Goal: Information Seeking & Learning: Understand process/instructions

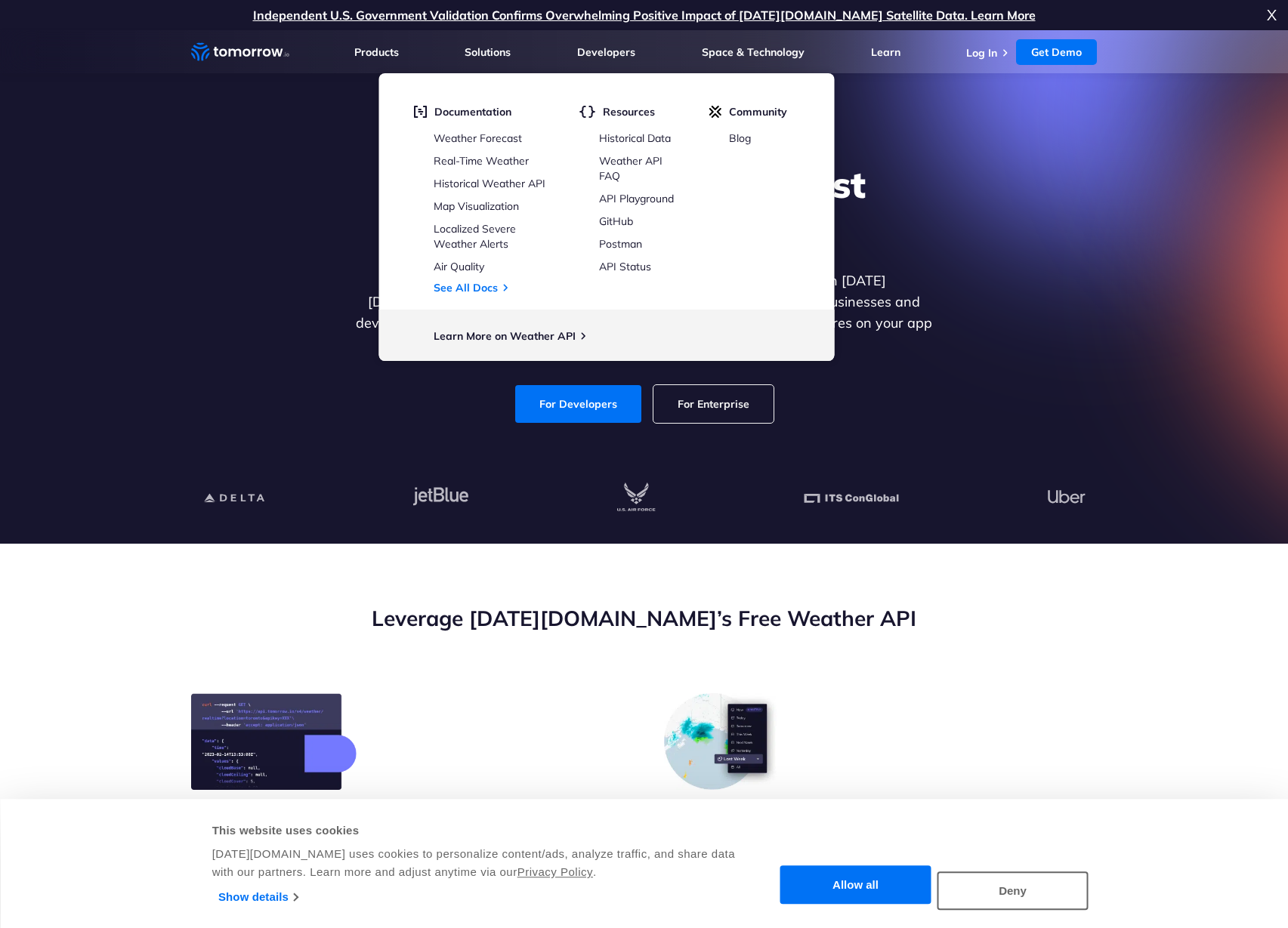
click at [398, 420] on div "Explore the World’s Best Weather API Get reliable and precise weather data thro…" at bounding box center [645, 292] width 931 height 321
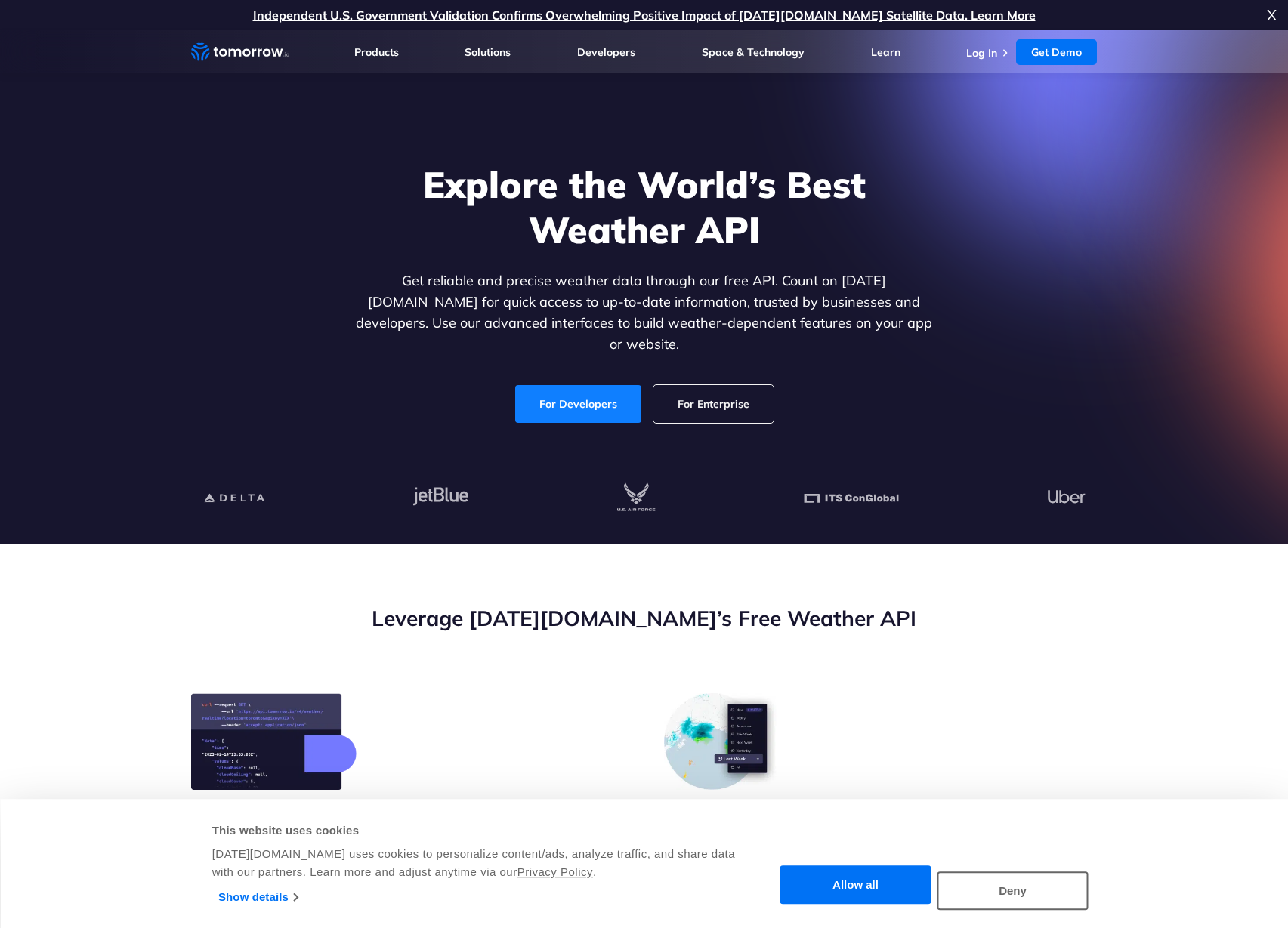
click at [553, 400] on link "For Developers" at bounding box center [579, 404] width 126 height 38
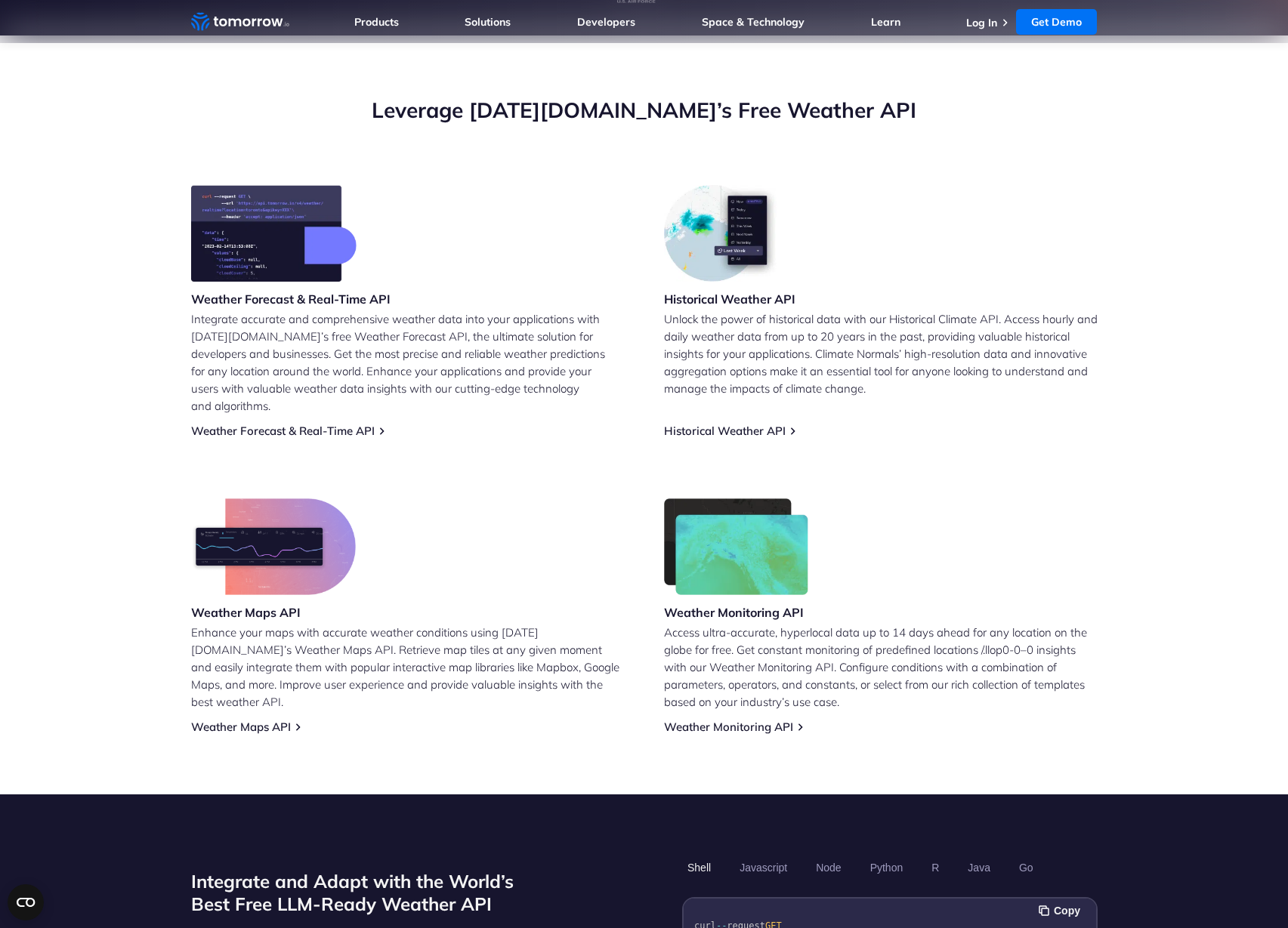
scroll to position [316, 0]
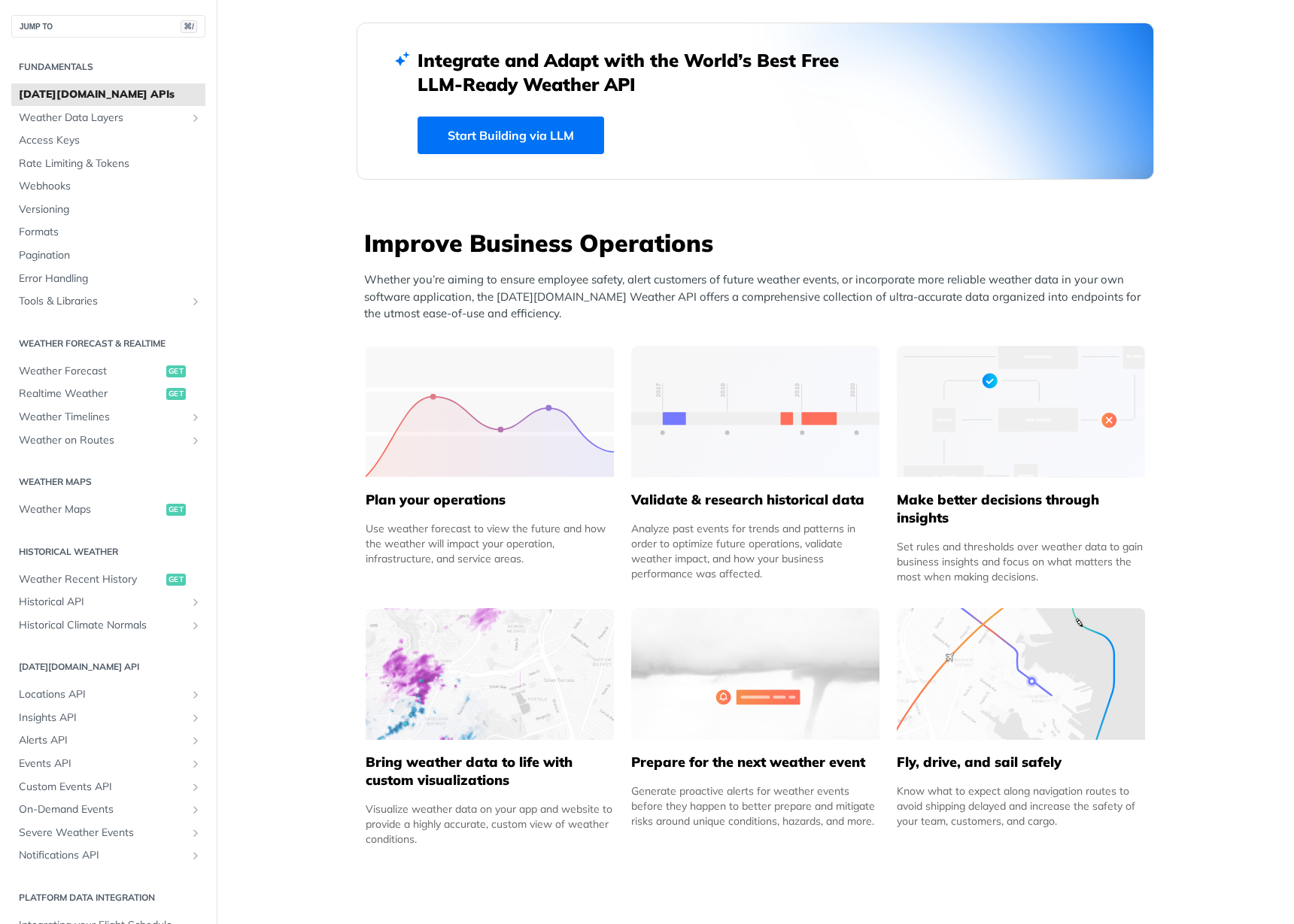
scroll to position [396, 0]
click at [511, 463] on img at bounding box center [489, 412] width 248 height 131
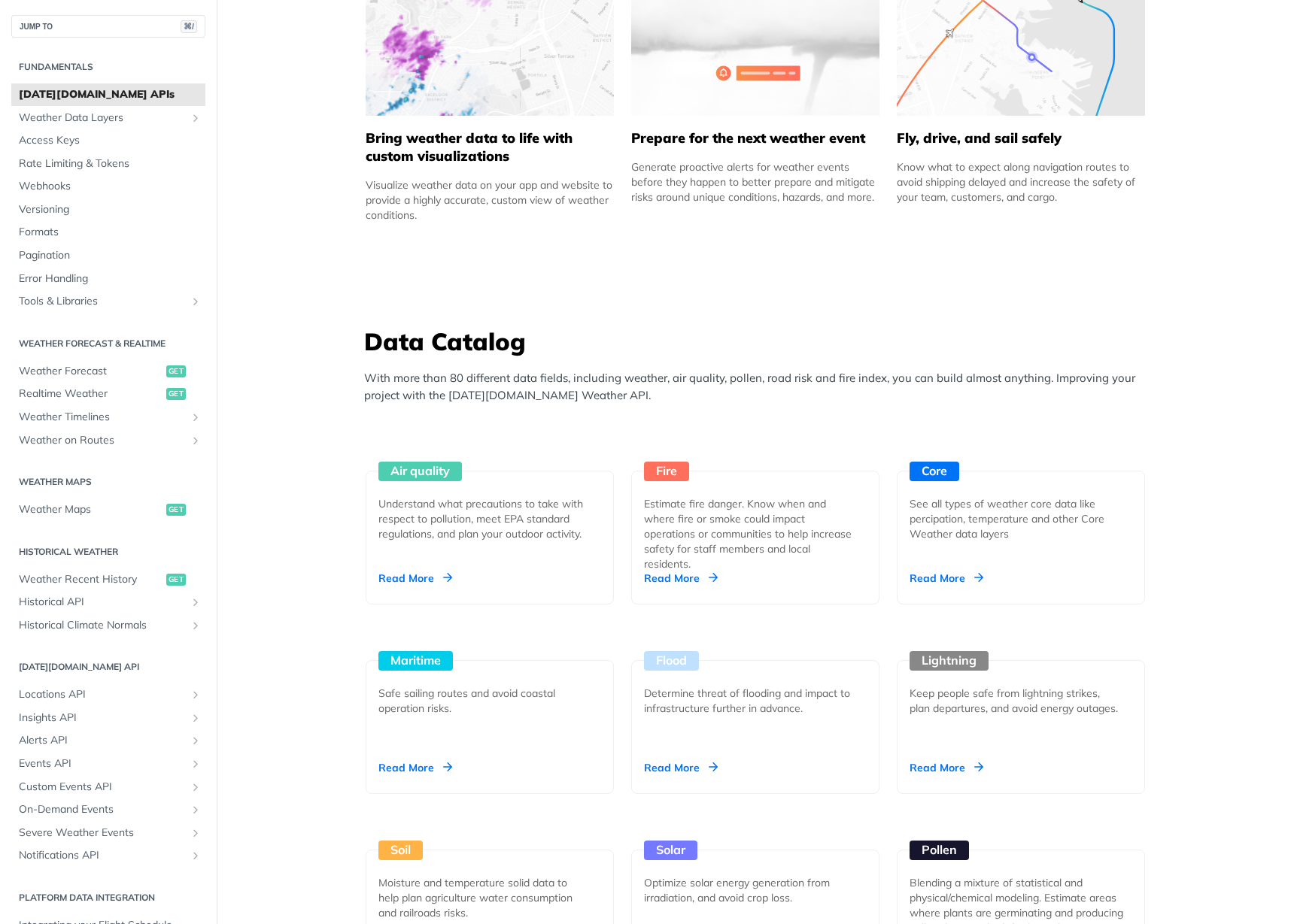
scroll to position [0, 0]
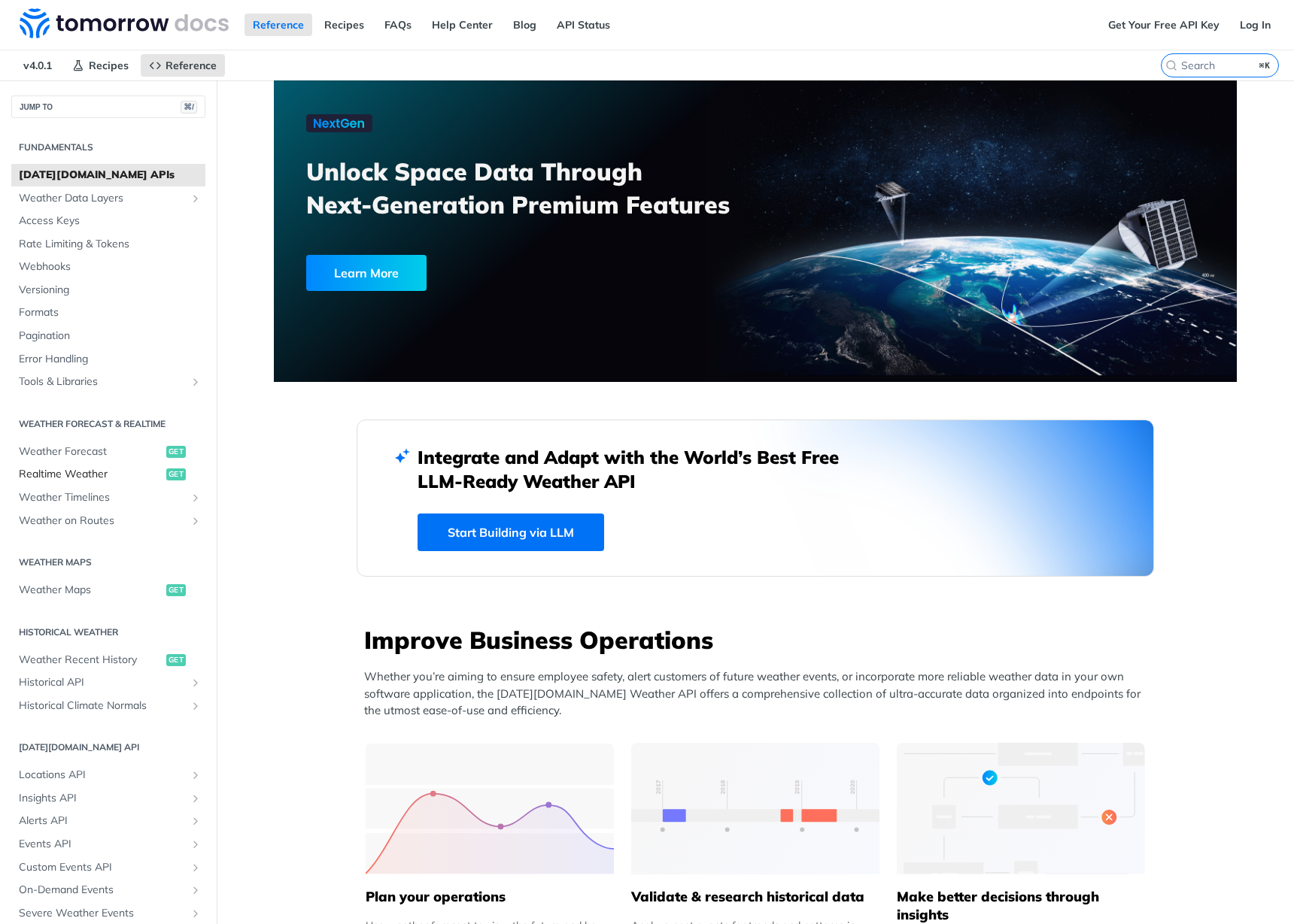
click at [81, 479] on span "Realtime Weather" at bounding box center [90, 474] width 144 height 15
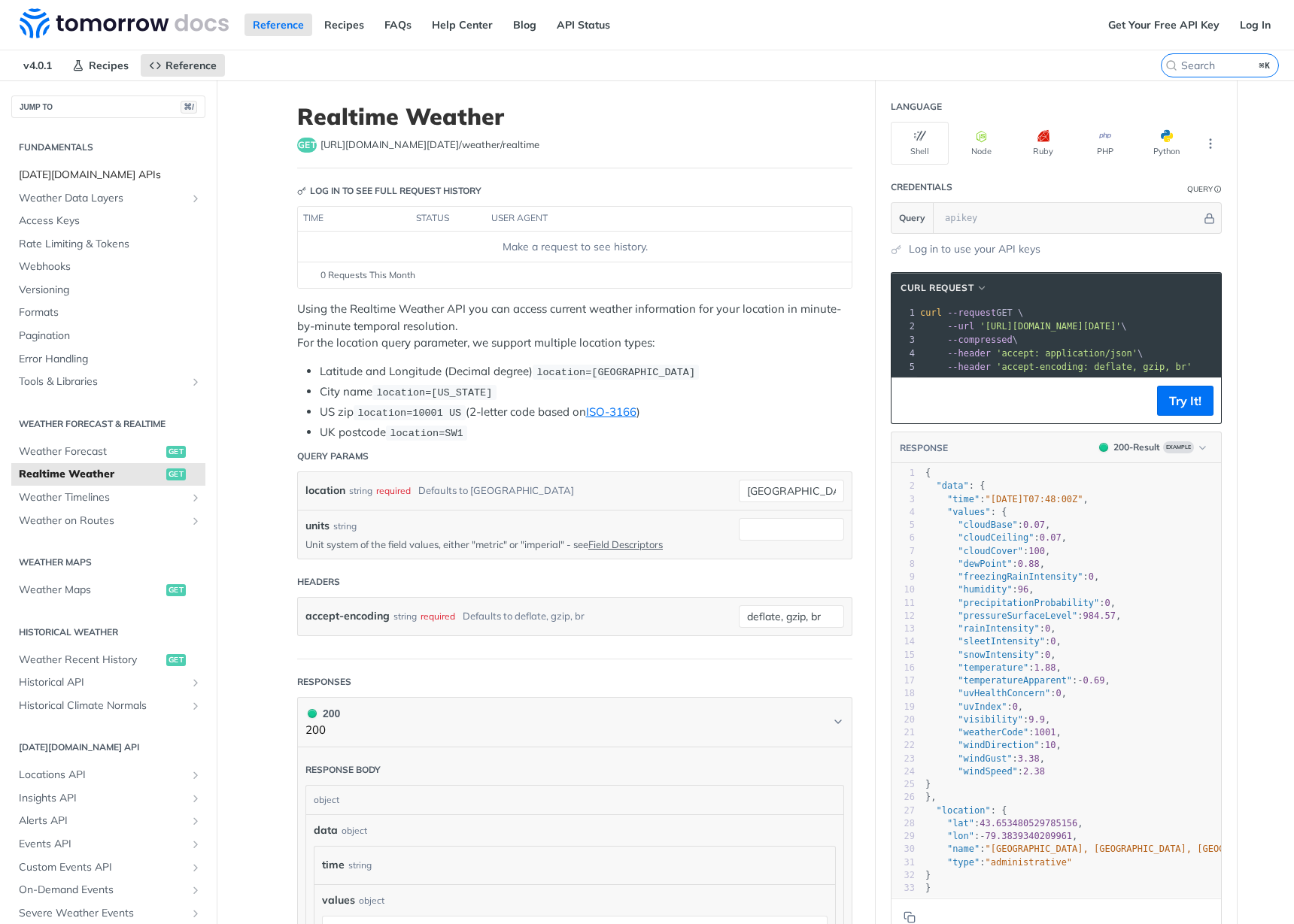
click at [72, 173] on span "[DATE][DOMAIN_NAME] APIs" at bounding box center [110, 175] width 183 height 15
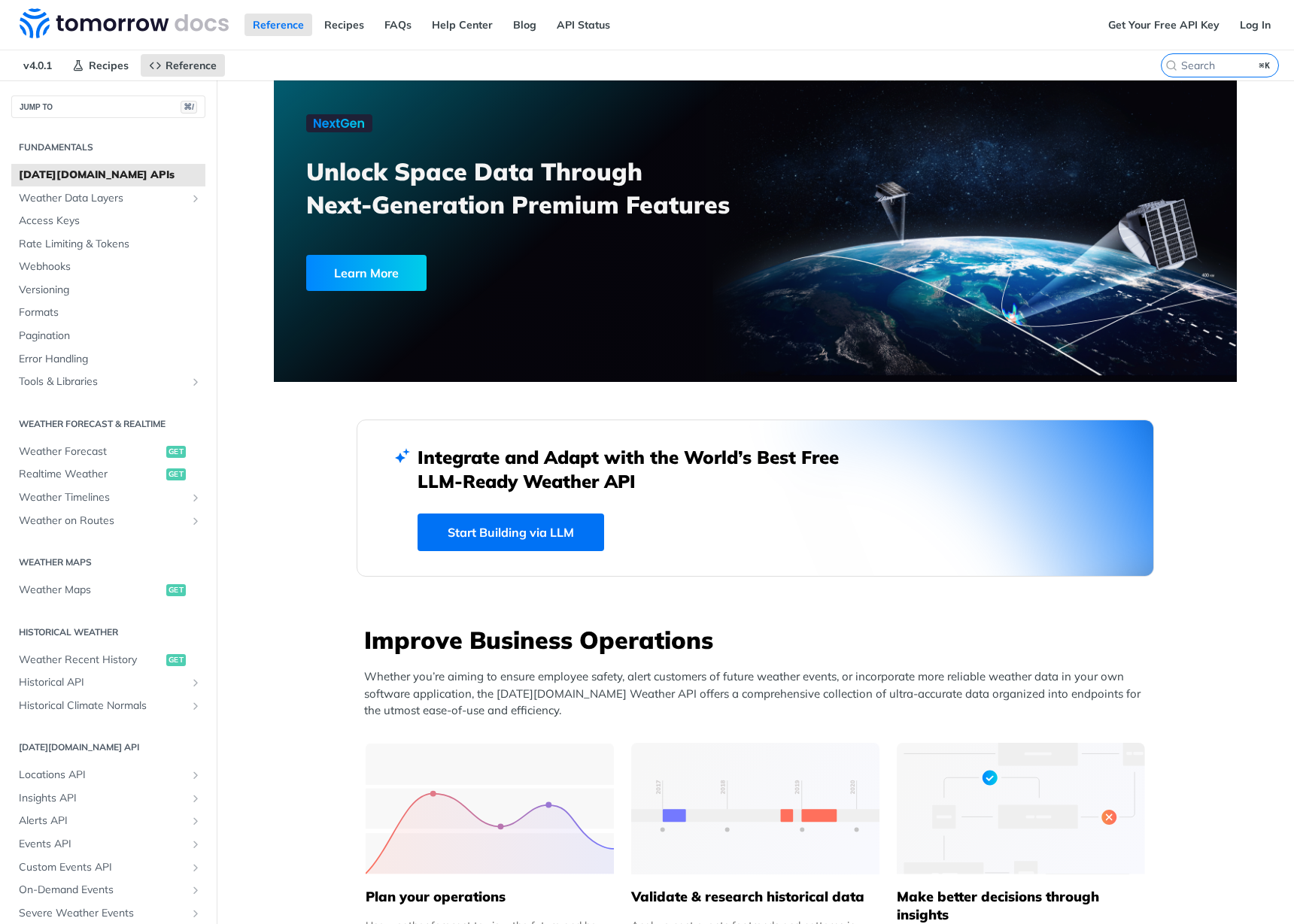
click at [480, 522] on link "Start Building via LLM" at bounding box center [511, 532] width 187 height 37
click at [47, 221] on span "Access Keys" at bounding box center [110, 221] width 183 height 15
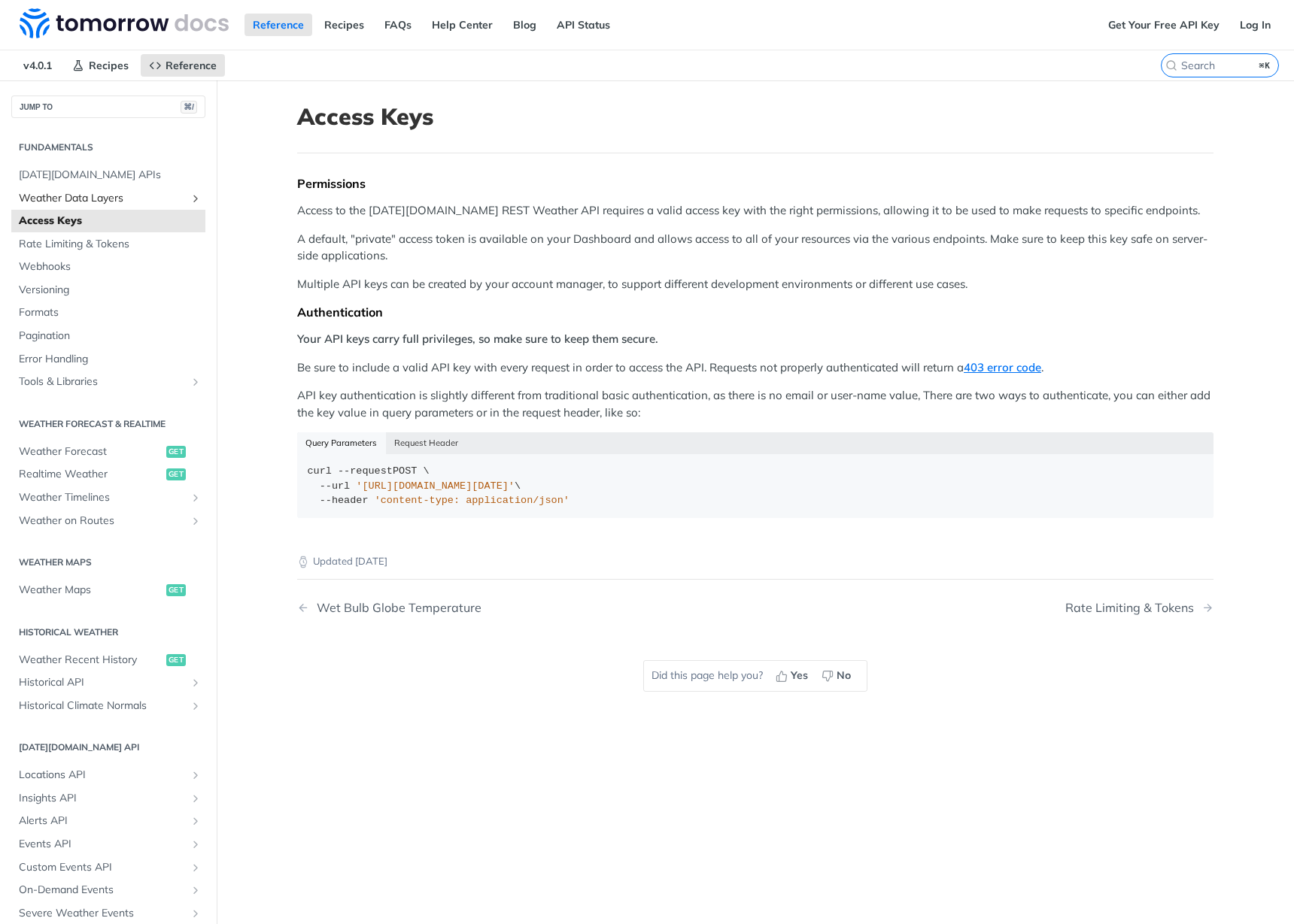
click at [80, 203] on span "Weather Data Layers" at bounding box center [102, 198] width 167 height 15
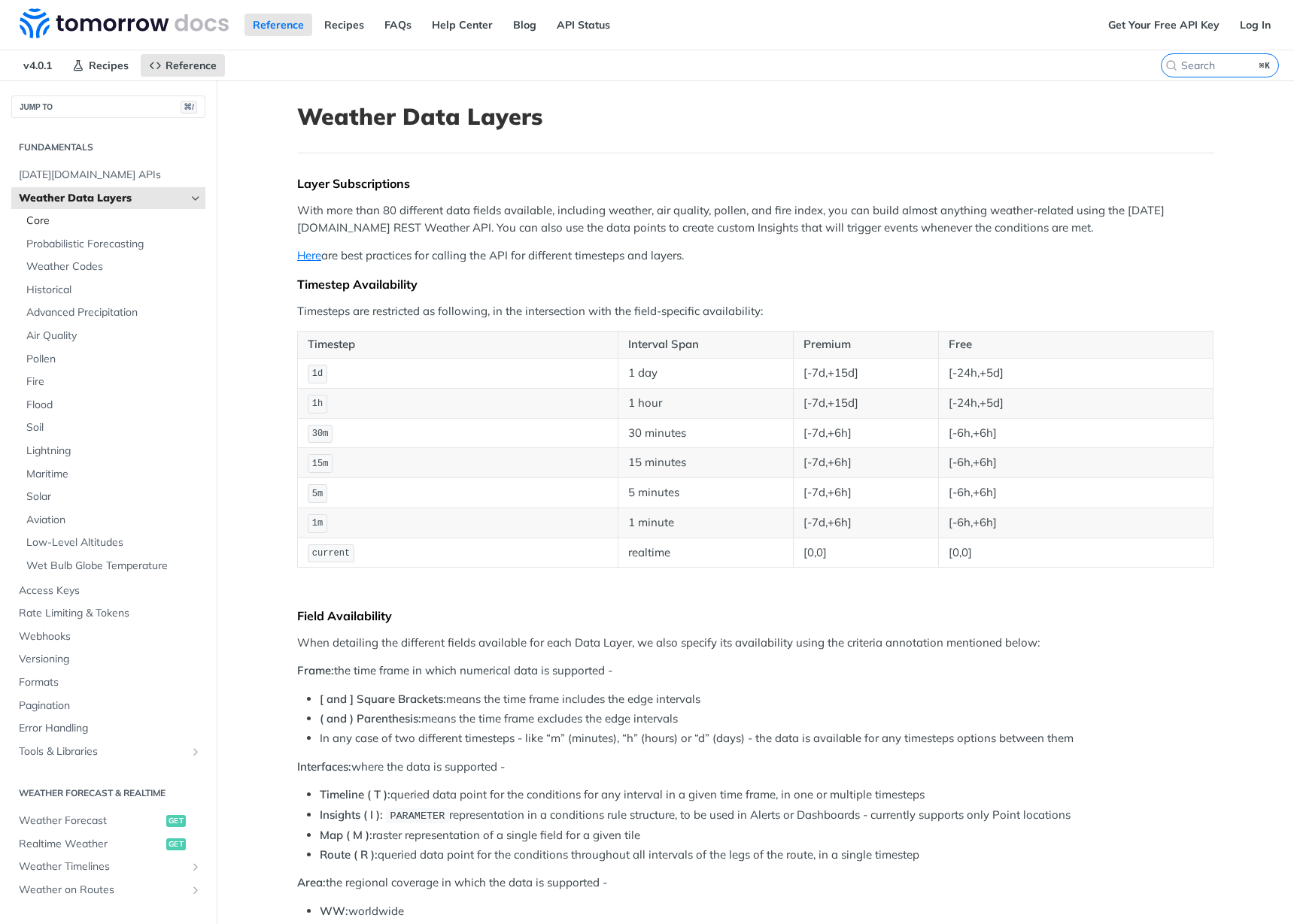
click at [85, 222] on span "Core" at bounding box center [113, 221] width 175 height 15
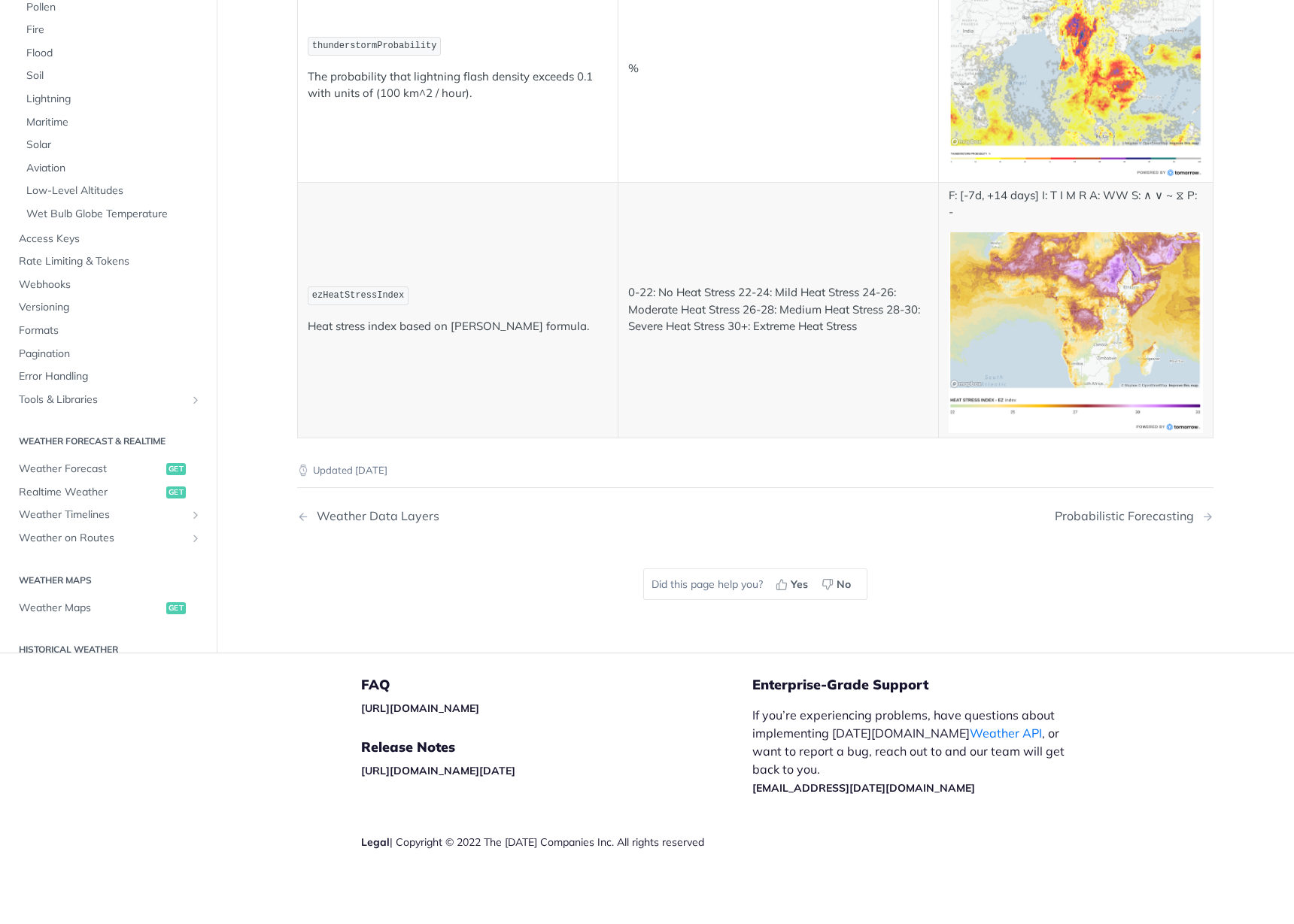
scroll to position [7929, 0]
click at [337, 474] on p "Updated 6 days ago" at bounding box center [756, 470] width 916 height 15
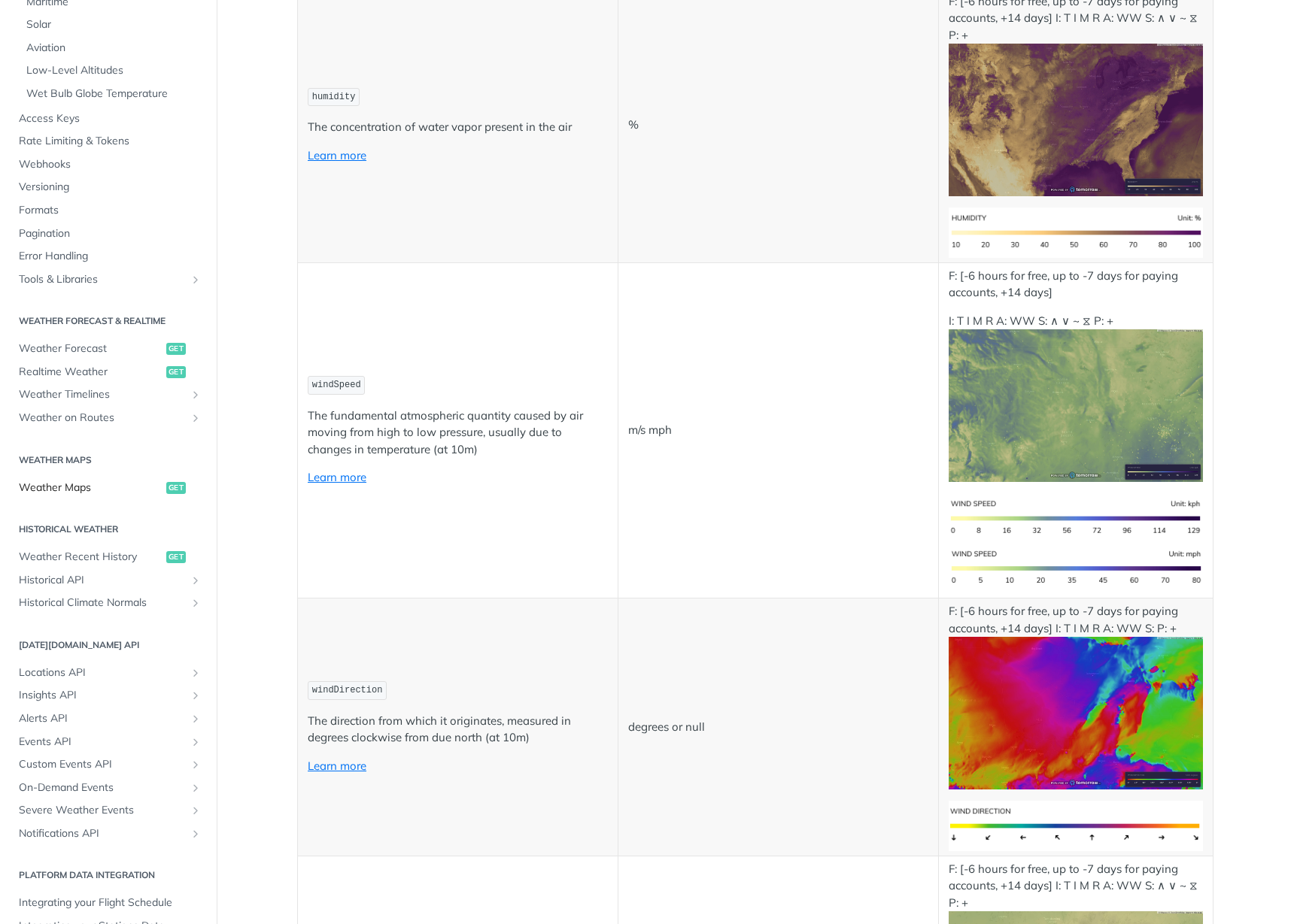
scroll to position [398, 0]
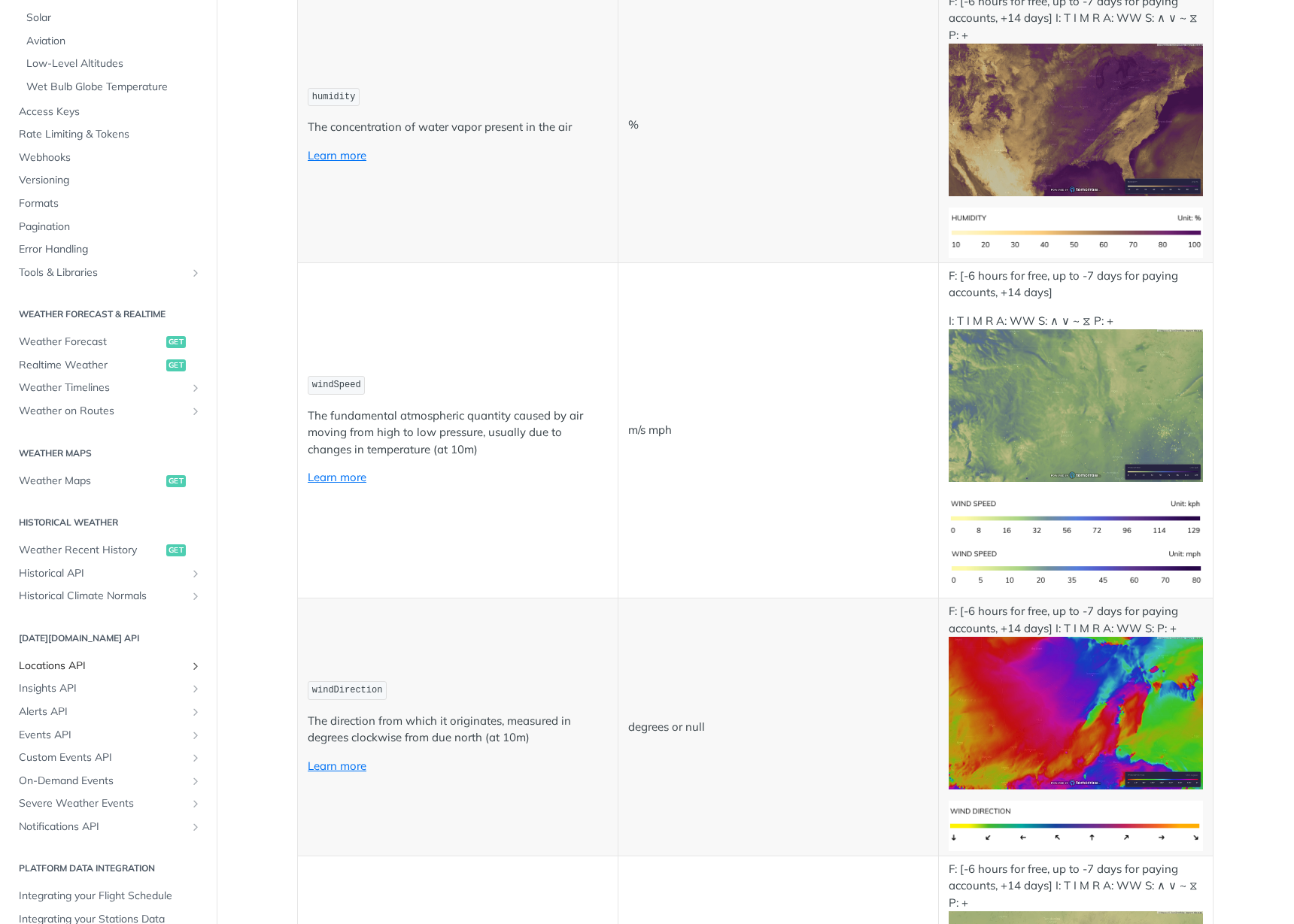
click at [79, 669] on span "Locations API" at bounding box center [102, 666] width 167 height 15
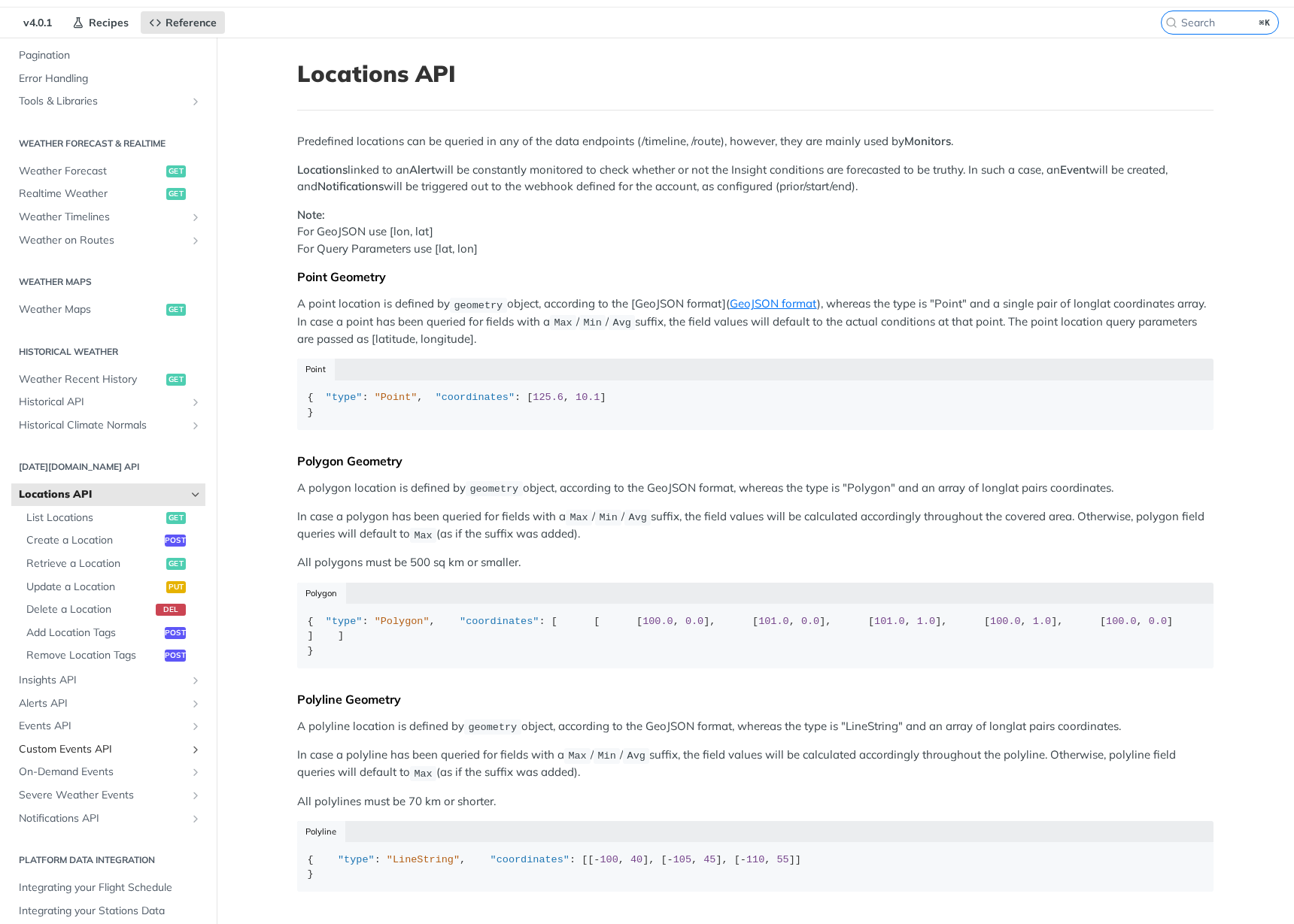
scroll to position [46, 0]
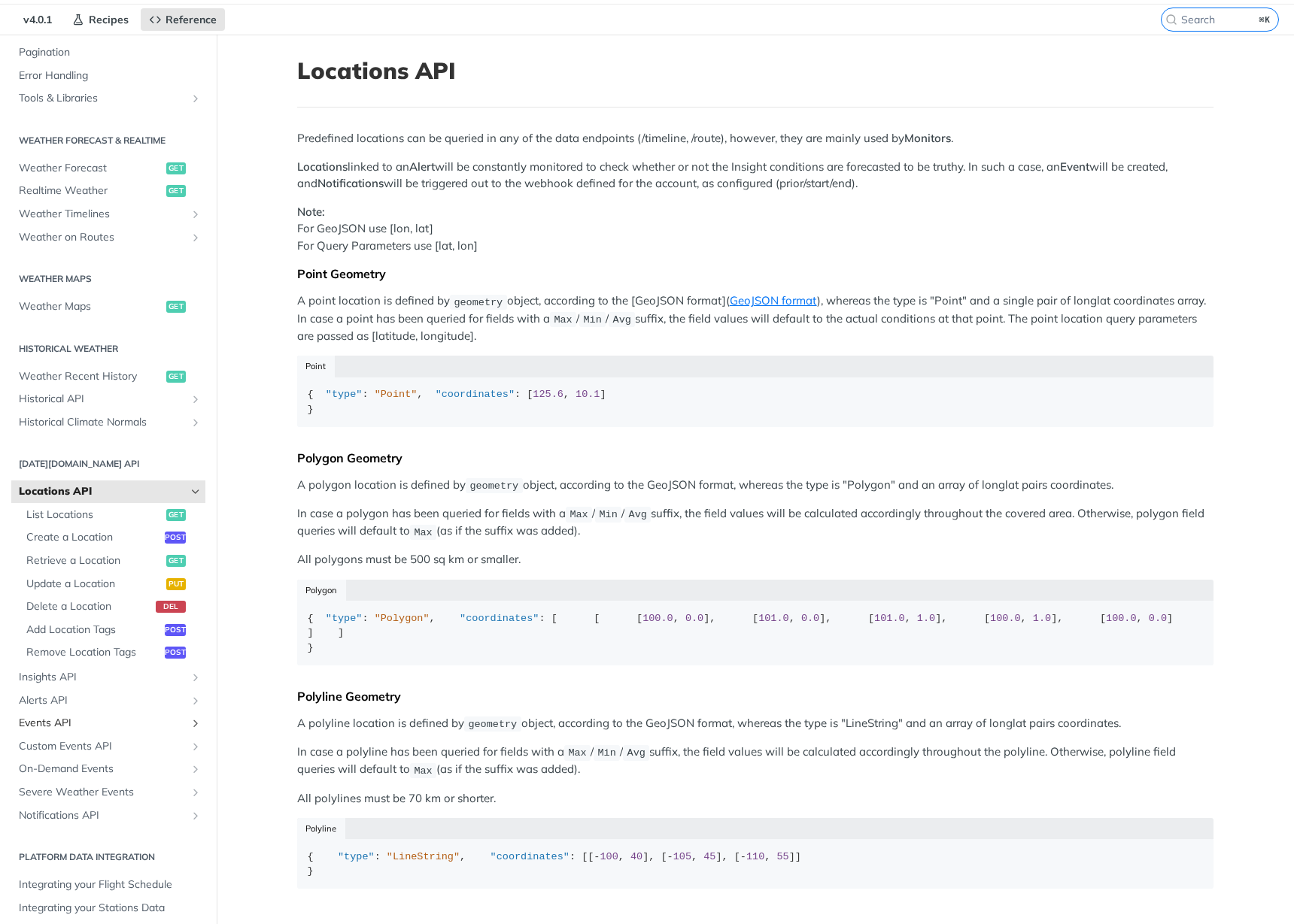
click at [77, 719] on span "Events API" at bounding box center [102, 723] width 167 height 15
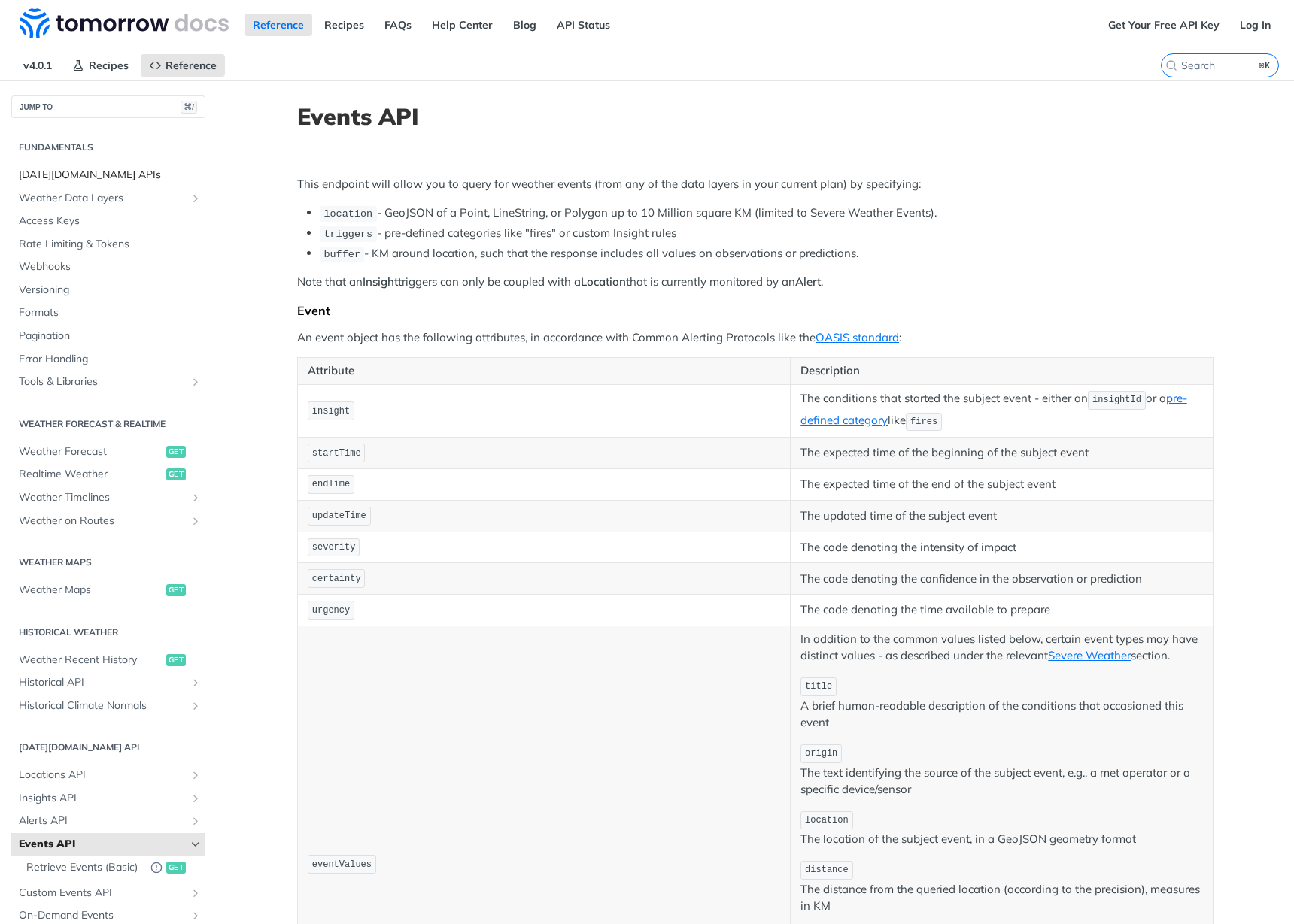
click at [90, 169] on span "[DATE][DOMAIN_NAME] APIs" at bounding box center [110, 175] width 183 height 15
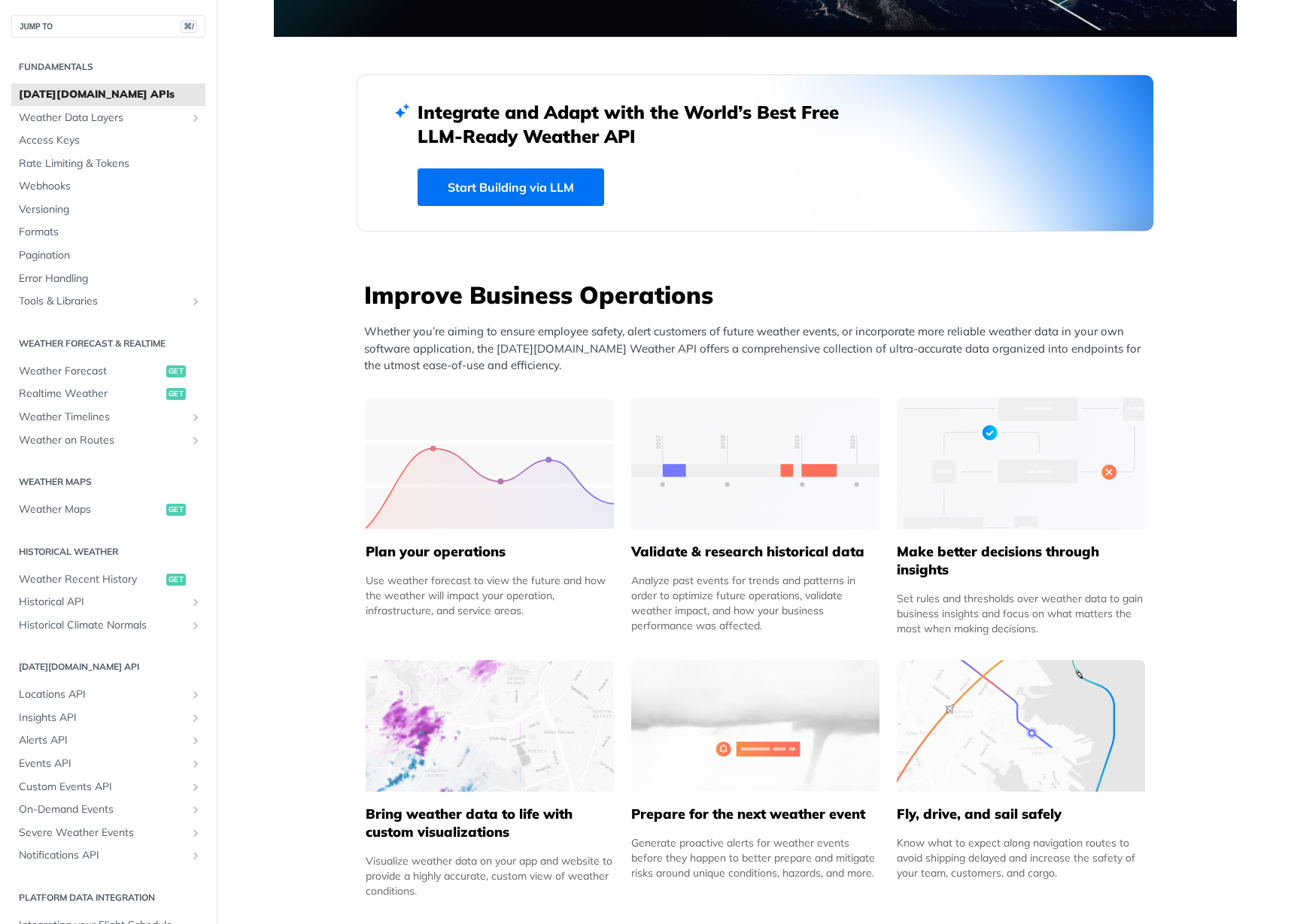
scroll to position [535, 0]
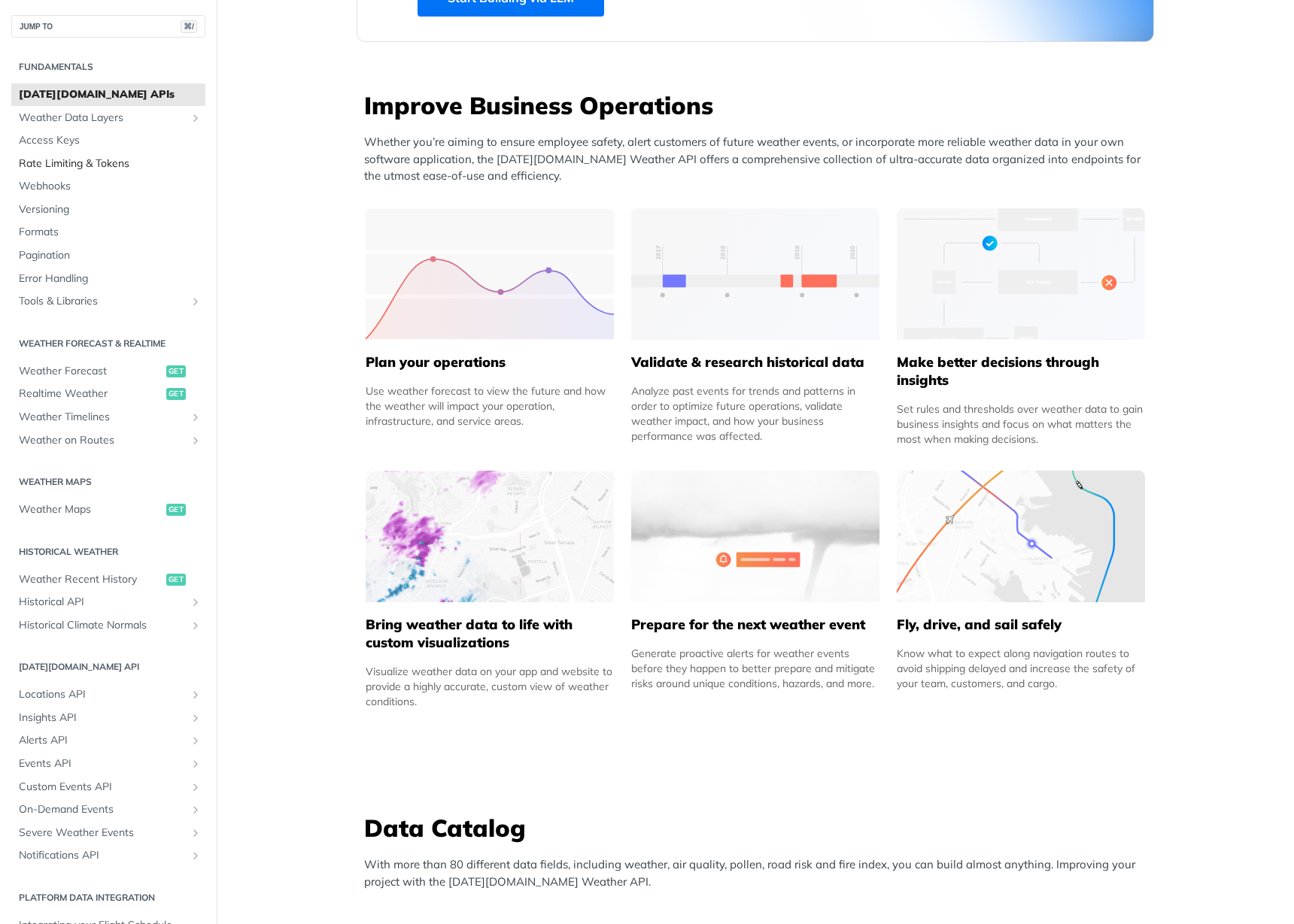
click at [98, 168] on span "Rate Limiting & Tokens" at bounding box center [110, 163] width 183 height 15
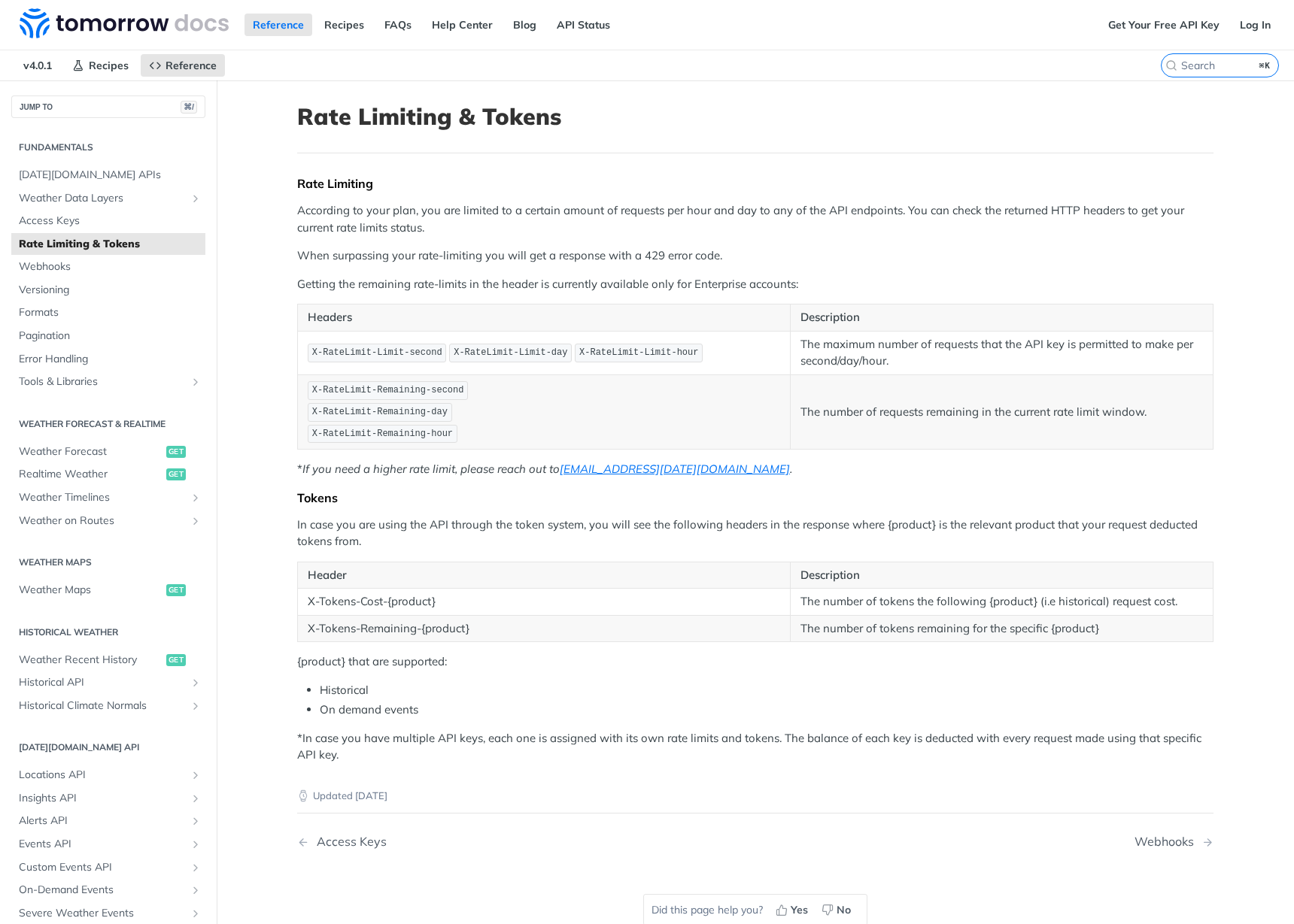
scroll to position [75, 0]
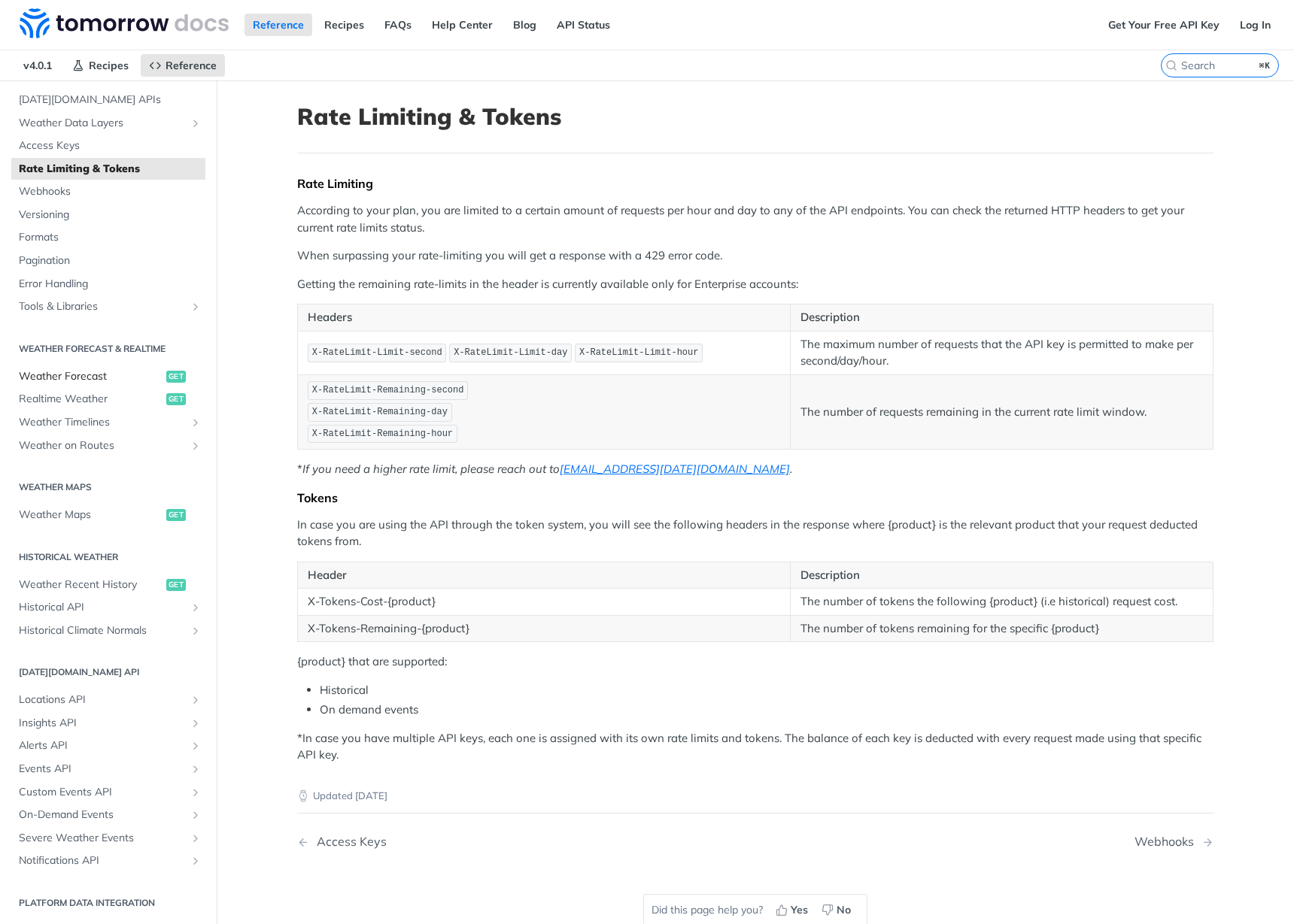
click at [103, 381] on span "Weather Forecast" at bounding box center [90, 377] width 144 height 15
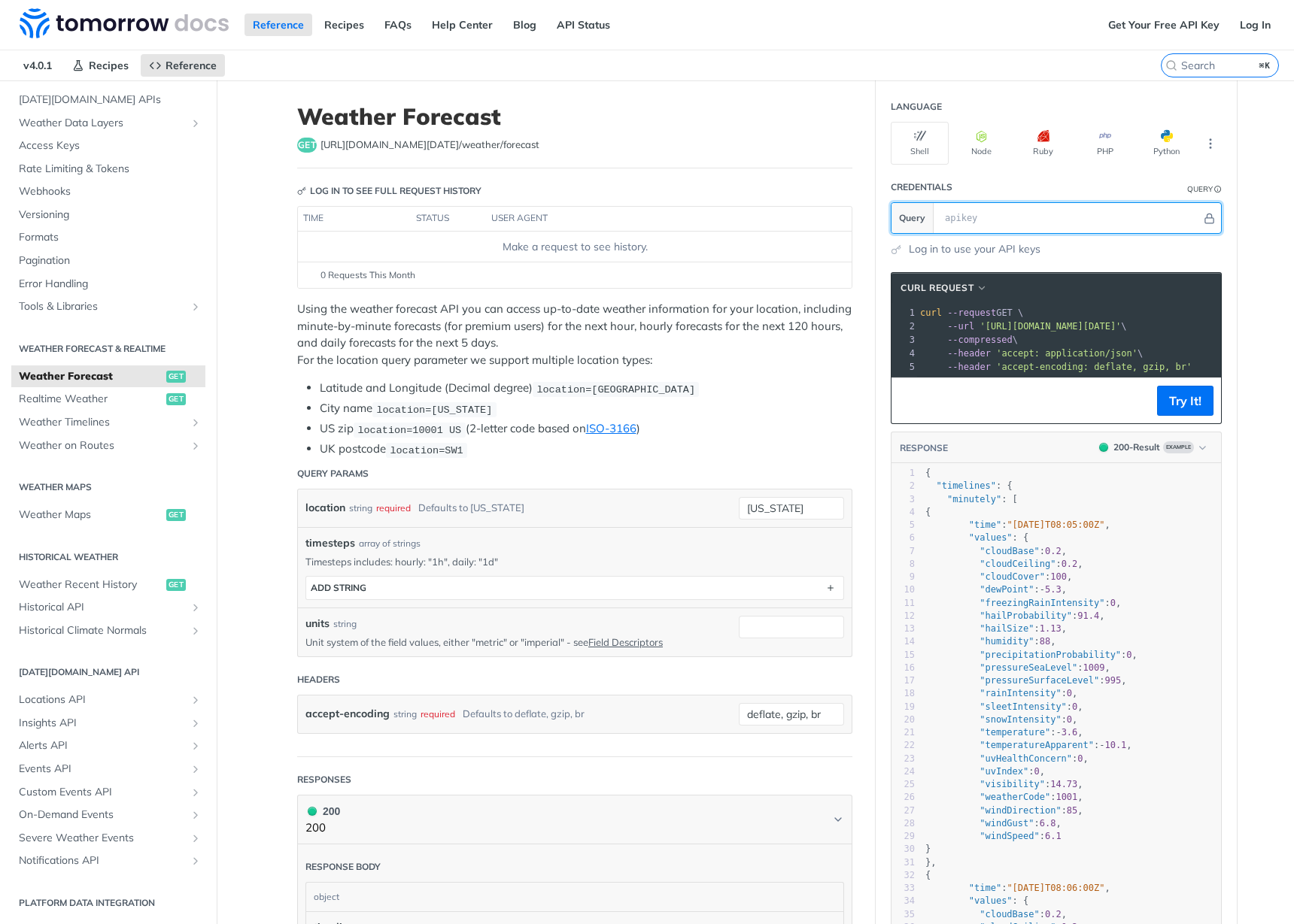
click at [1012, 214] on input "text" at bounding box center [1070, 218] width 264 height 30
paste input "ARWtGrUjXE9FHOKQt18igRL5v9xHCaJX"
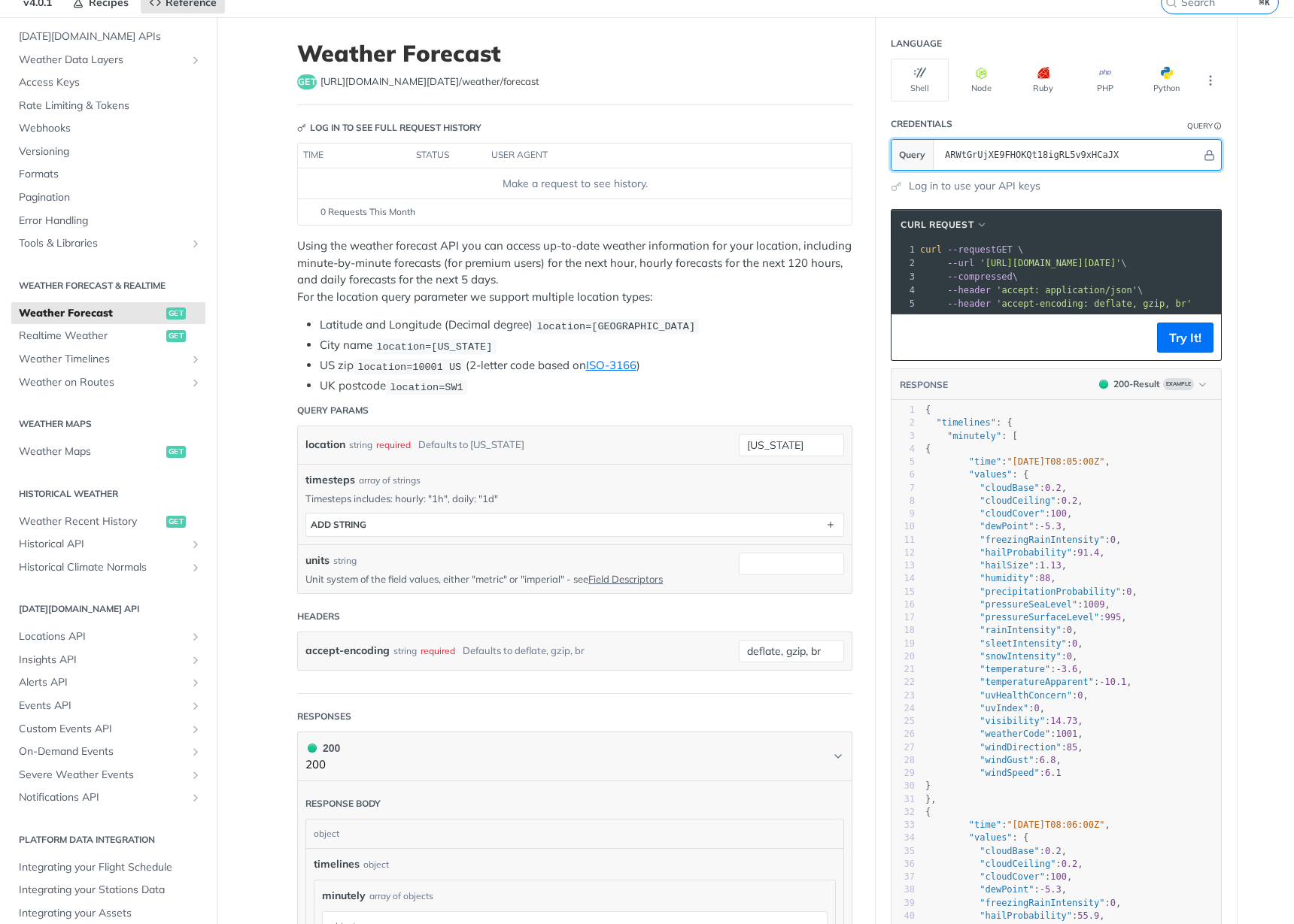
scroll to position [70, 0]
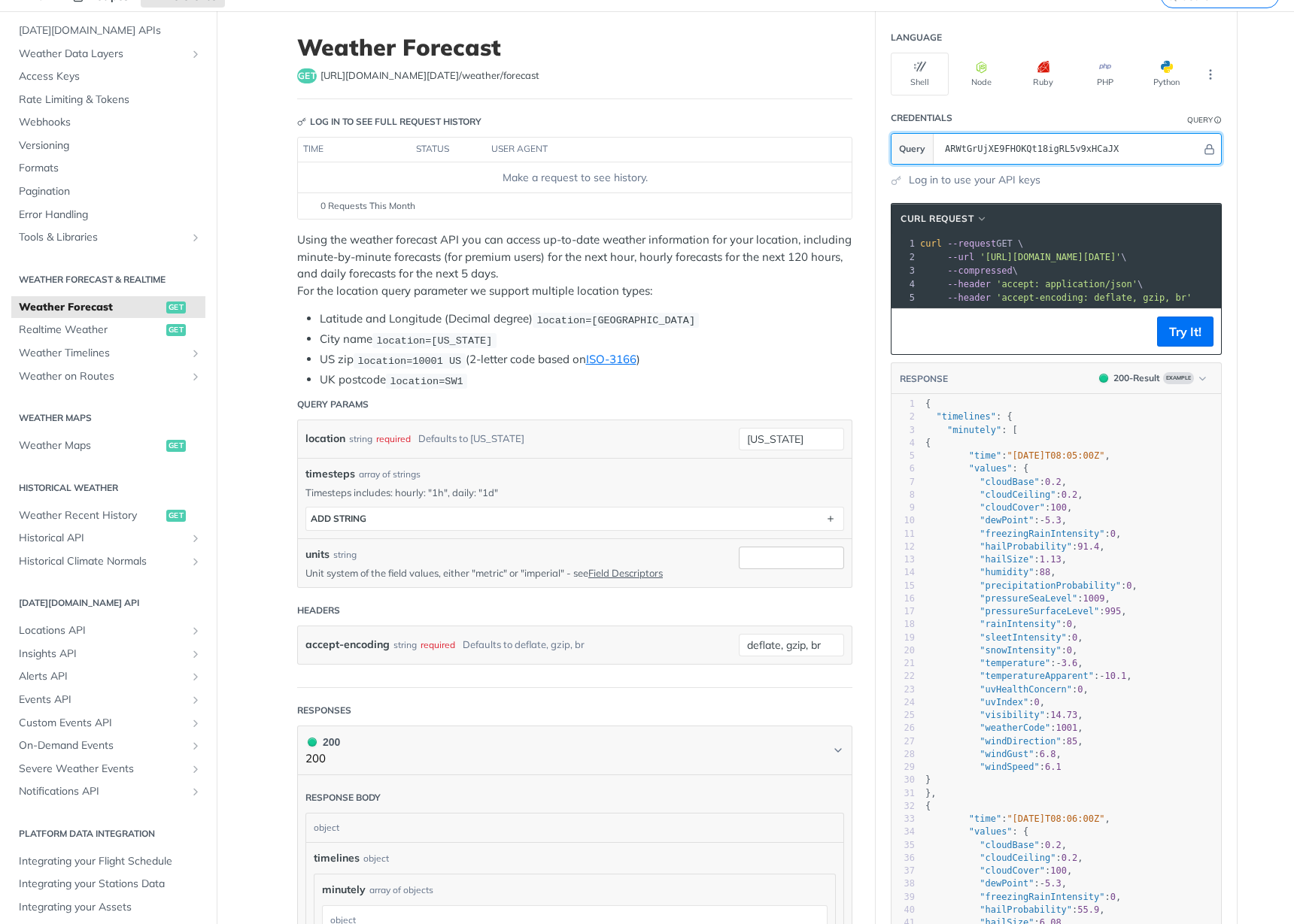
type input "ARWtGrUjXE9FHOKQt18igRL5v9xHCaJX"
click at [776, 565] on input "units" at bounding box center [791, 557] width 105 height 22
click at [650, 642] on div "accept-encoding string required Defaults to deflate, gzip, br" at bounding box center [511, 645] width 411 height 22
click at [1175, 343] on button "Try It!" at bounding box center [1185, 332] width 56 height 30
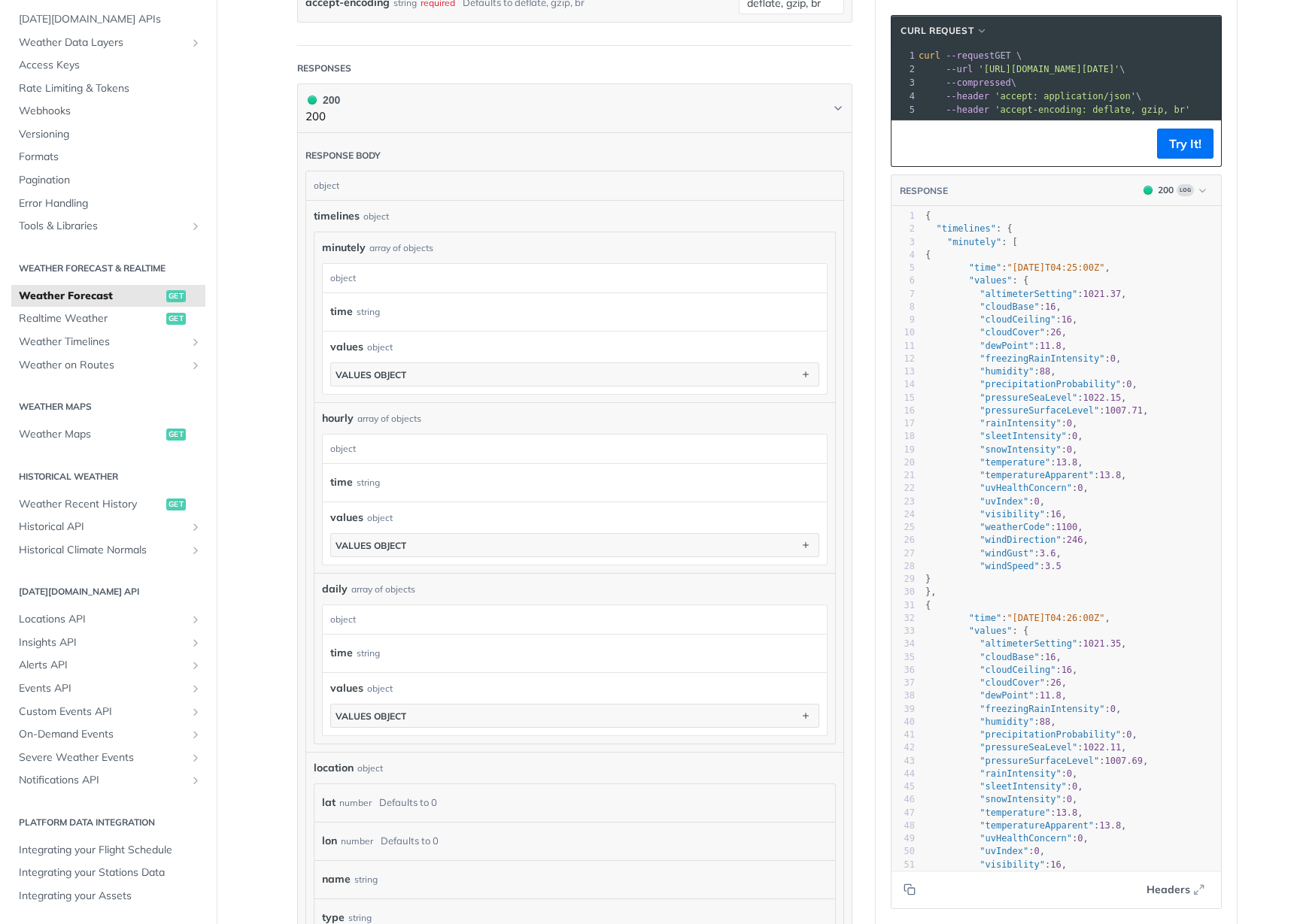
scroll to position [142, 0]
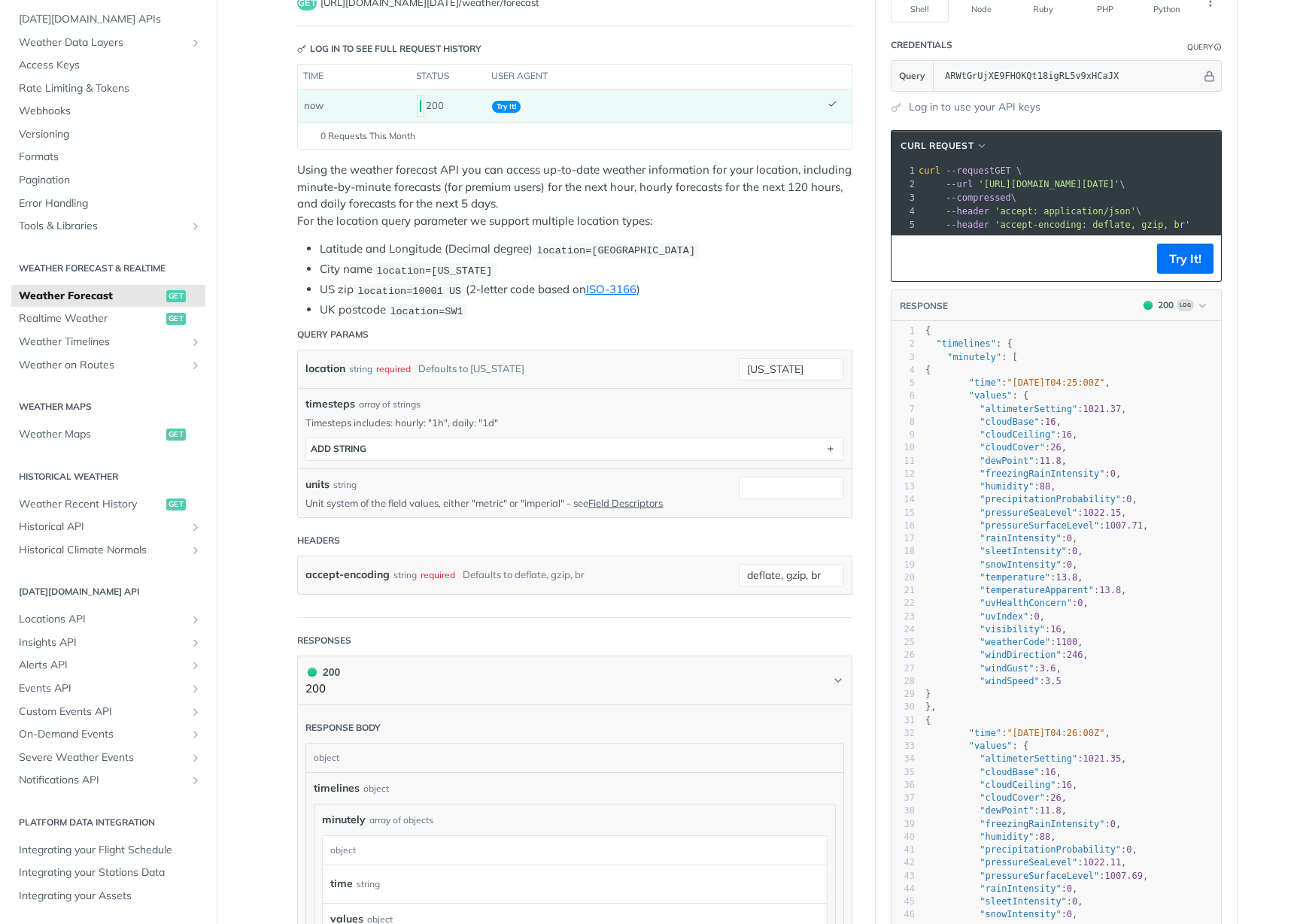
click at [1148, 205] on pre "--header 'accept: application/json' \" at bounding box center [1247, 211] width 664 height 13
click at [981, 185] on span "'https://api.tomorrow.io/v4/weather/forecast?location=new%20york&apikey=ARWtGrU…" at bounding box center [909, 184] width 141 height 11
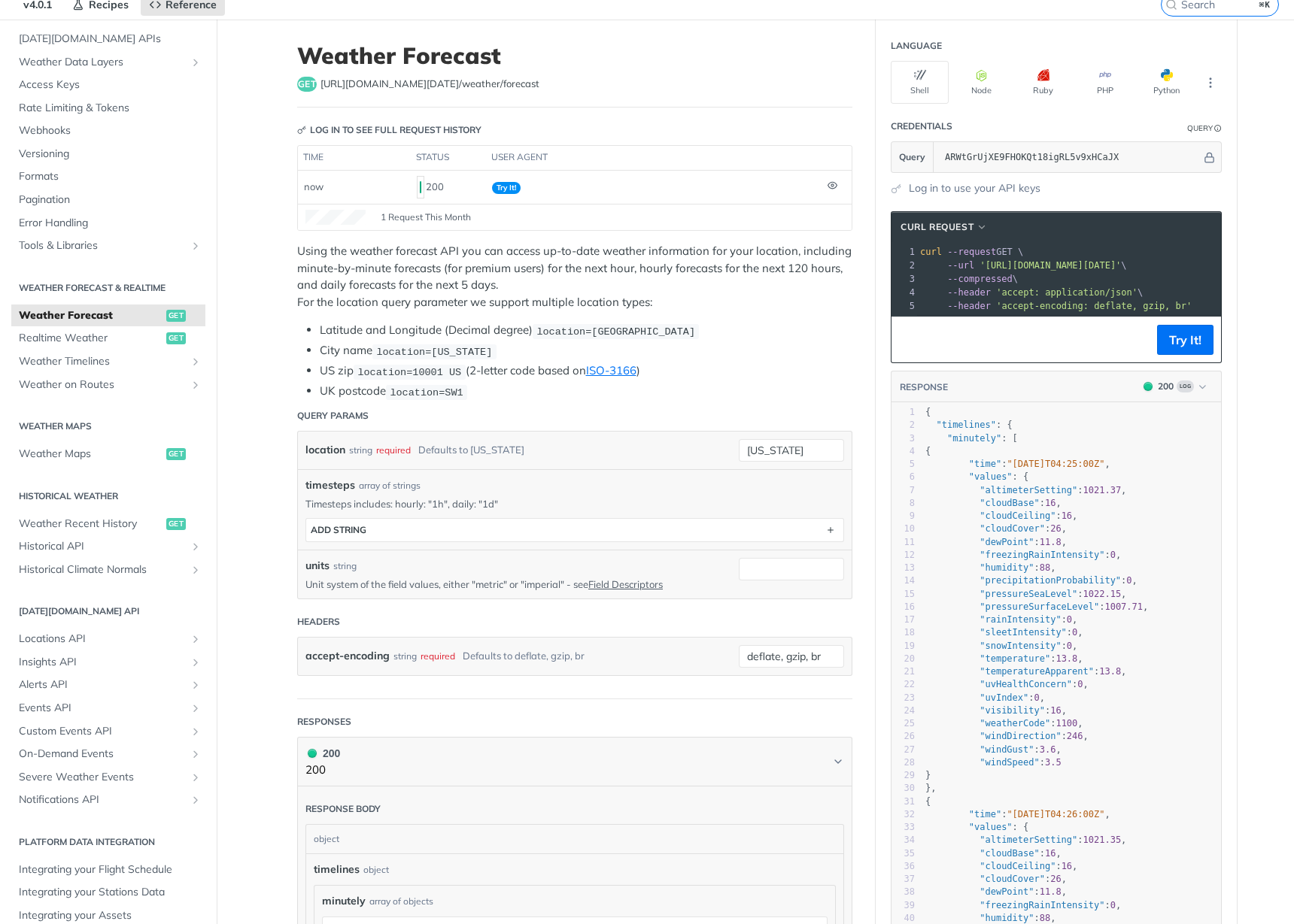
scroll to position [62, 0]
click at [967, 86] on button "Node" at bounding box center [981, 81] width 58 height 43
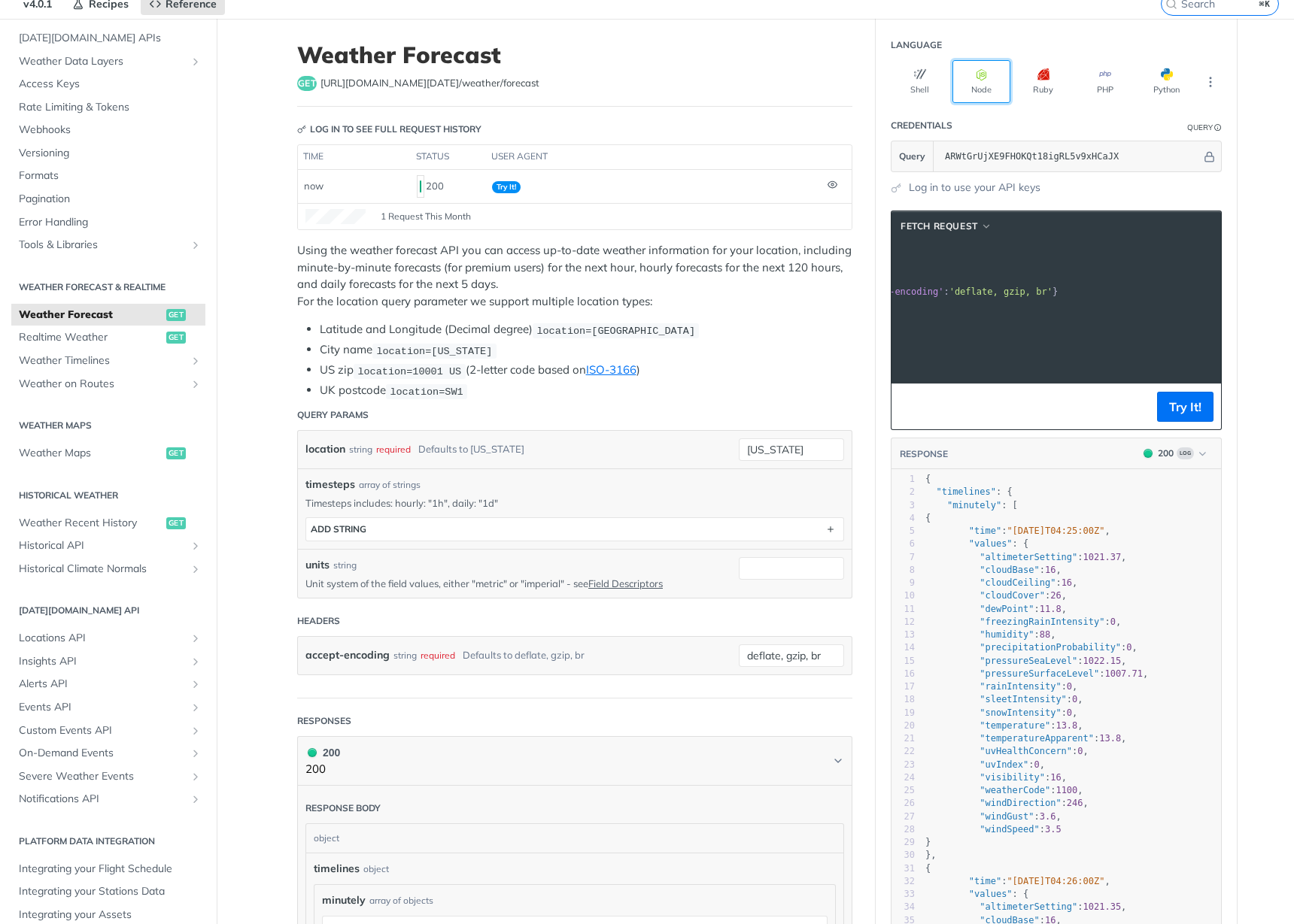
scroll to position [0, 0]
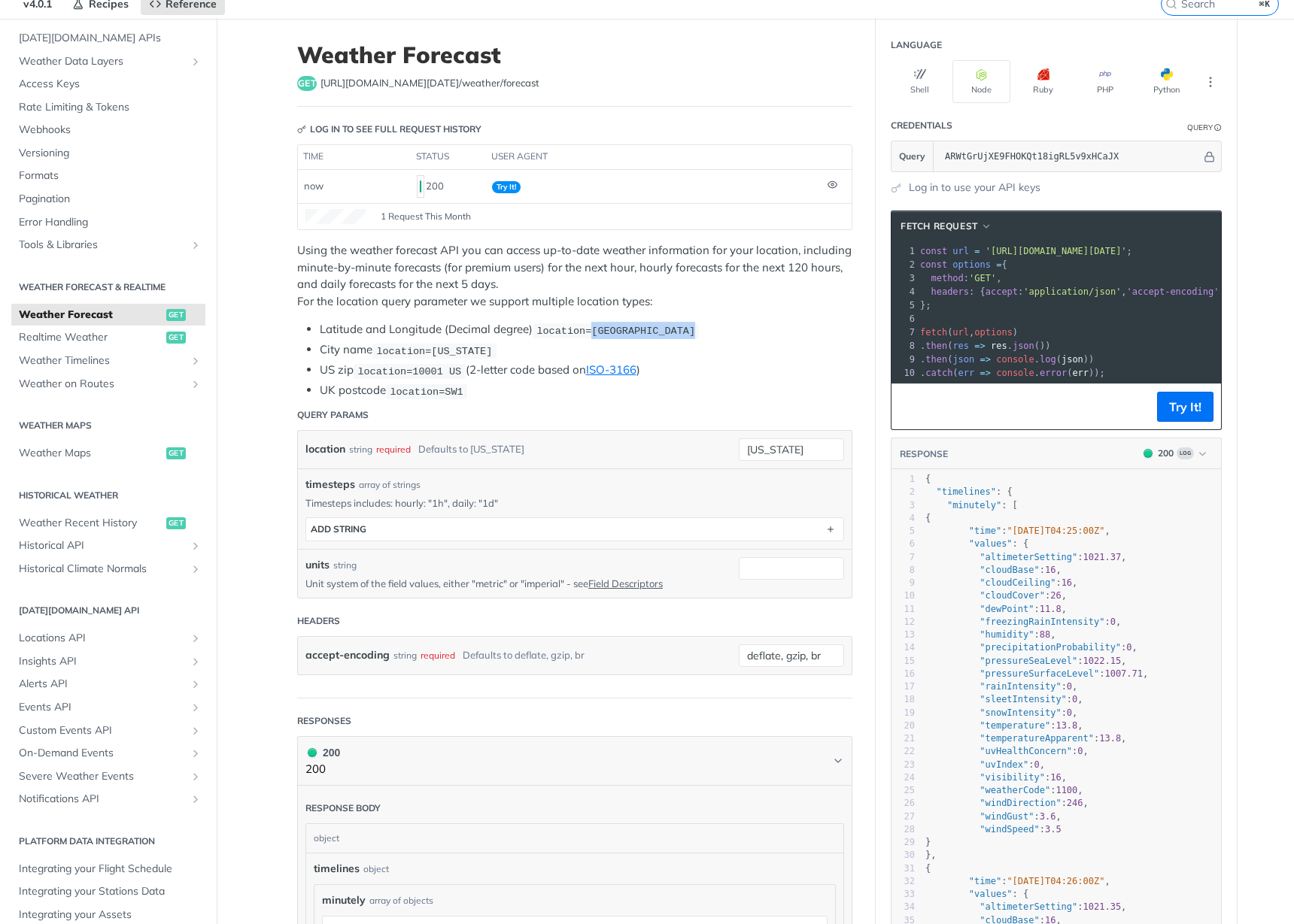
drag, startPoint x: 590, startPoint y: 332, endPoint x: 705, endPoint y: 330, distance: 115.0
click at [708, 330] on li "Latitude and Longitude (Decimal degree) location=42.3478, -71.0466" at bounding box center [586, 329] width 532 height 17
copy span "42.3478, -71.0466"
click at [756, 442] on input "new york" at bounding box center [791, 449] width 105 height 22
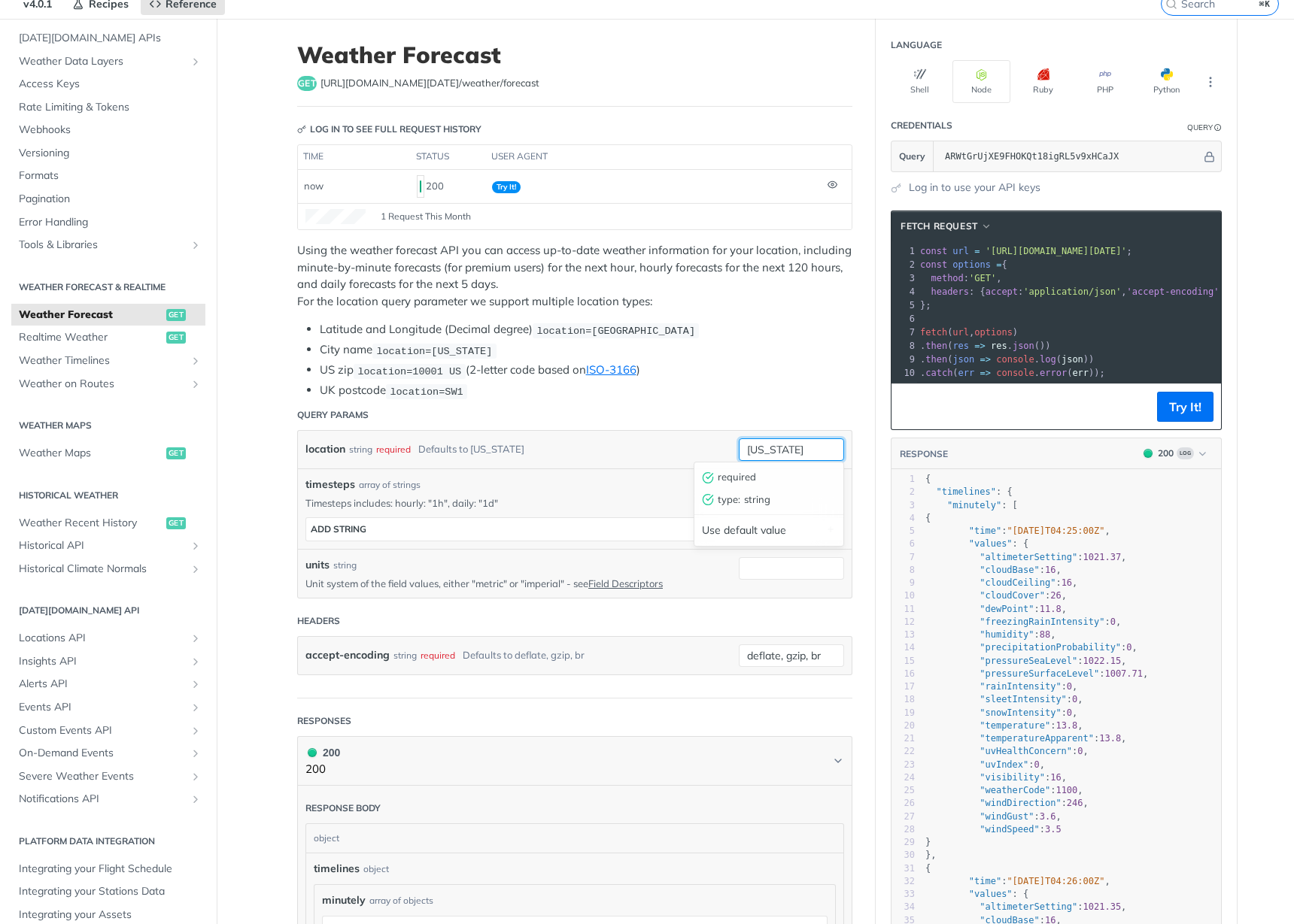
click at [756, 442] on input "new york" at bounding box center [791, 449] width 105 height 22
paste input "42.3478, -71.0466"
type input "42.3478, -71.0466"
click at [748, 375] on li "US zip location=10001 US (2-letter code based on ISO-3166 )" at bounding box center [586, 370] width 532 height 17
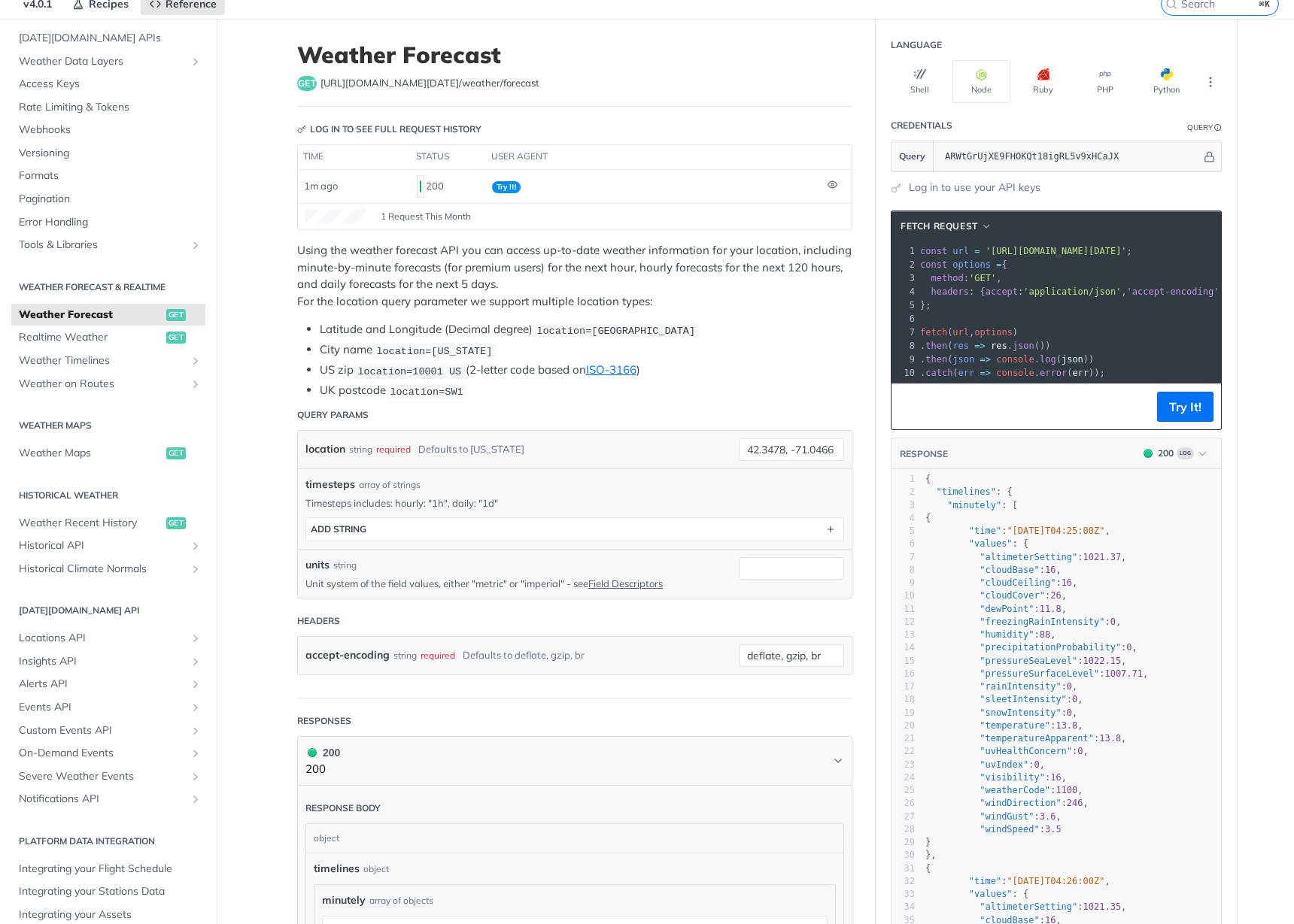
click at [1023, 289] on span "headers : { accept : 'application/json' , 'accept-encoding' : 'deflate, gzip, b…" at bounding box center [1126, 292] width 413 height 11
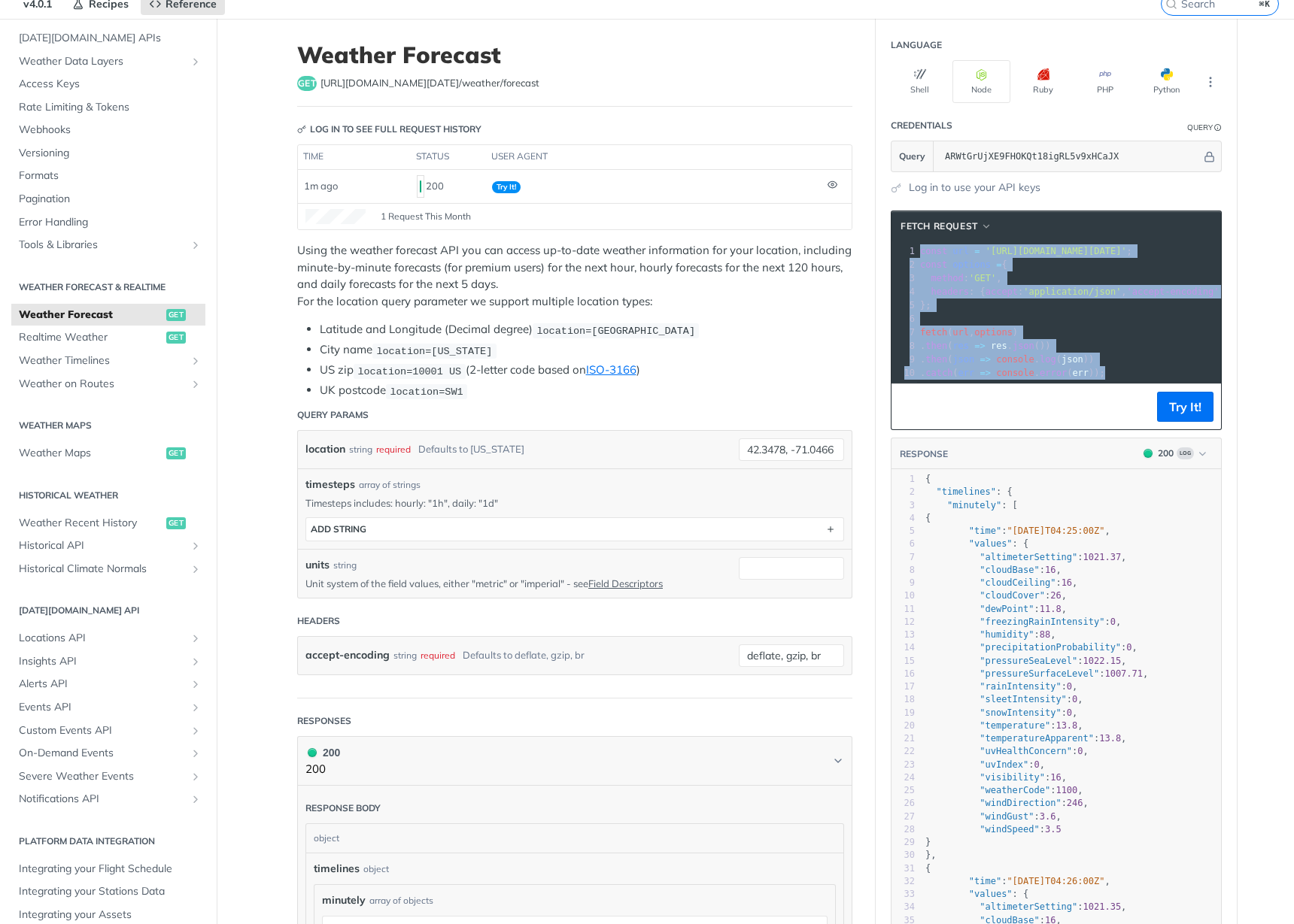
copy div "const url = 'https://api.tomorrow.io/v4/weather/forecast?location=42.3478%2C%20…"
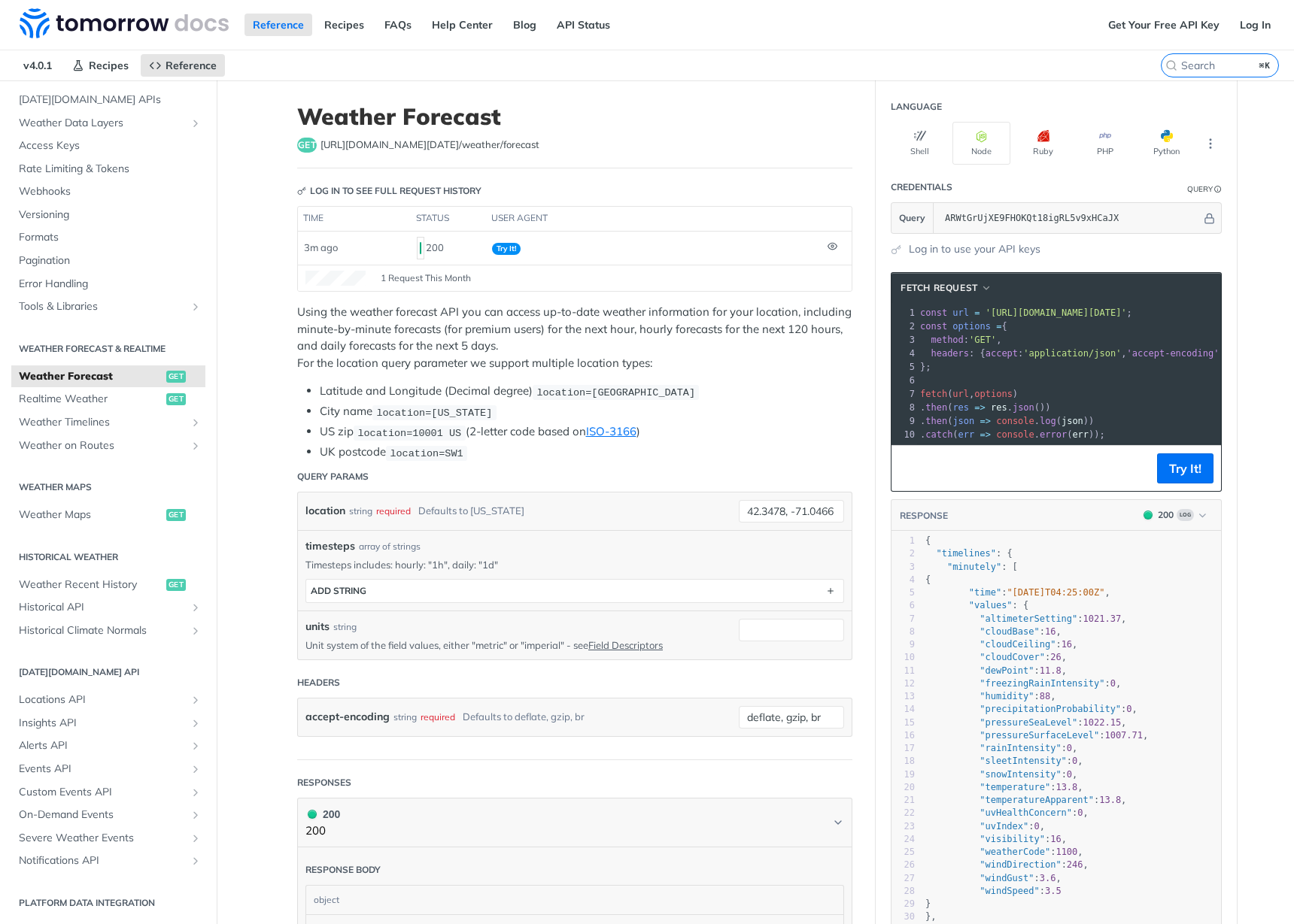
click at [1031, 376] on pre "​" at bounding box center [1280, 380] width 725 height 13
click at [661, 383] on li "Latitude and Longitude (Decimal degree) location=42.3478, -71.0466" at bounding box center [586, 391] width 532 height 17
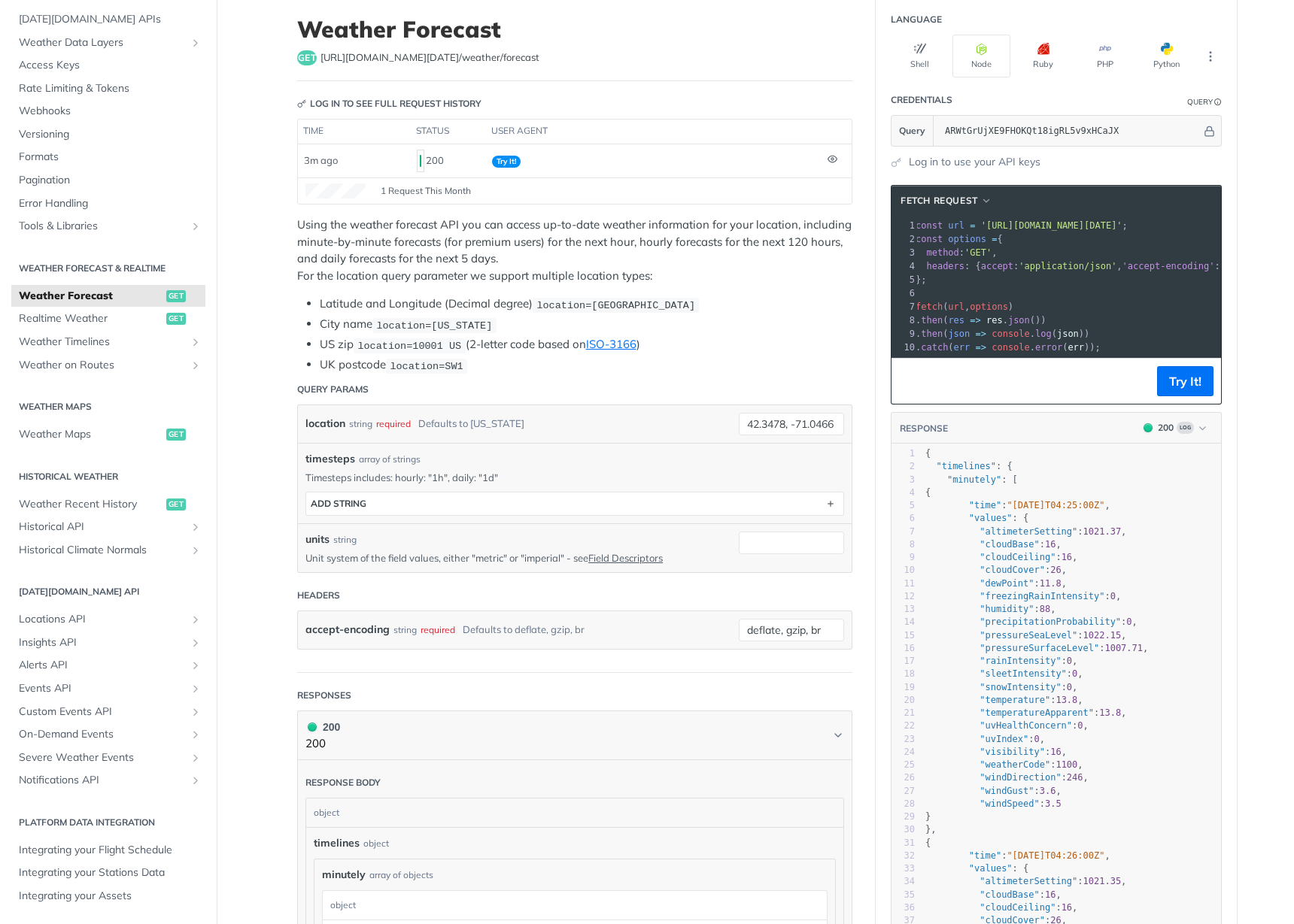
scroll to position [81, 0]
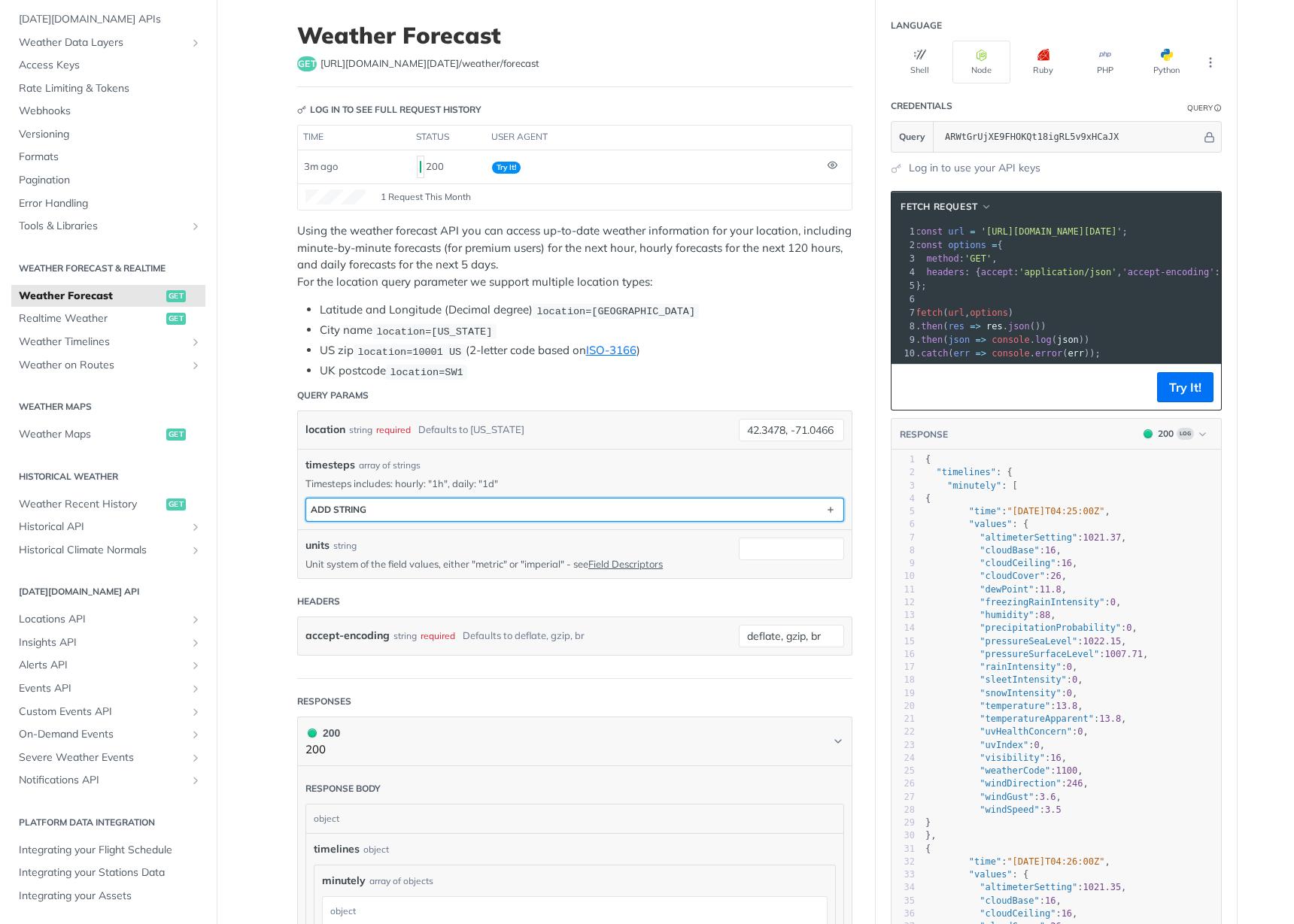
click at [470, 516] on button "ADD string" at bounding box center [574, 510] width 537 height 22
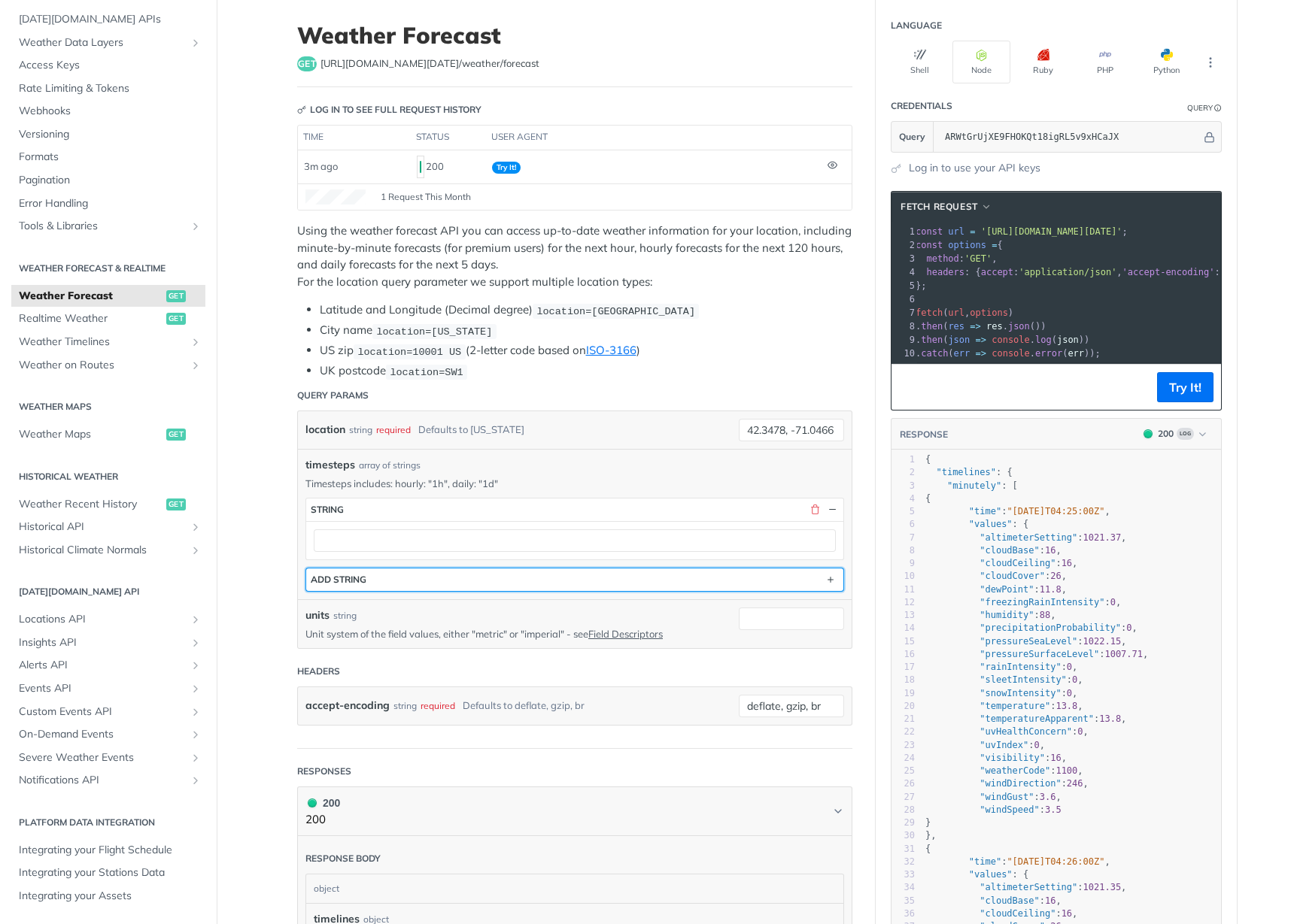
scroll to position [151, 0]
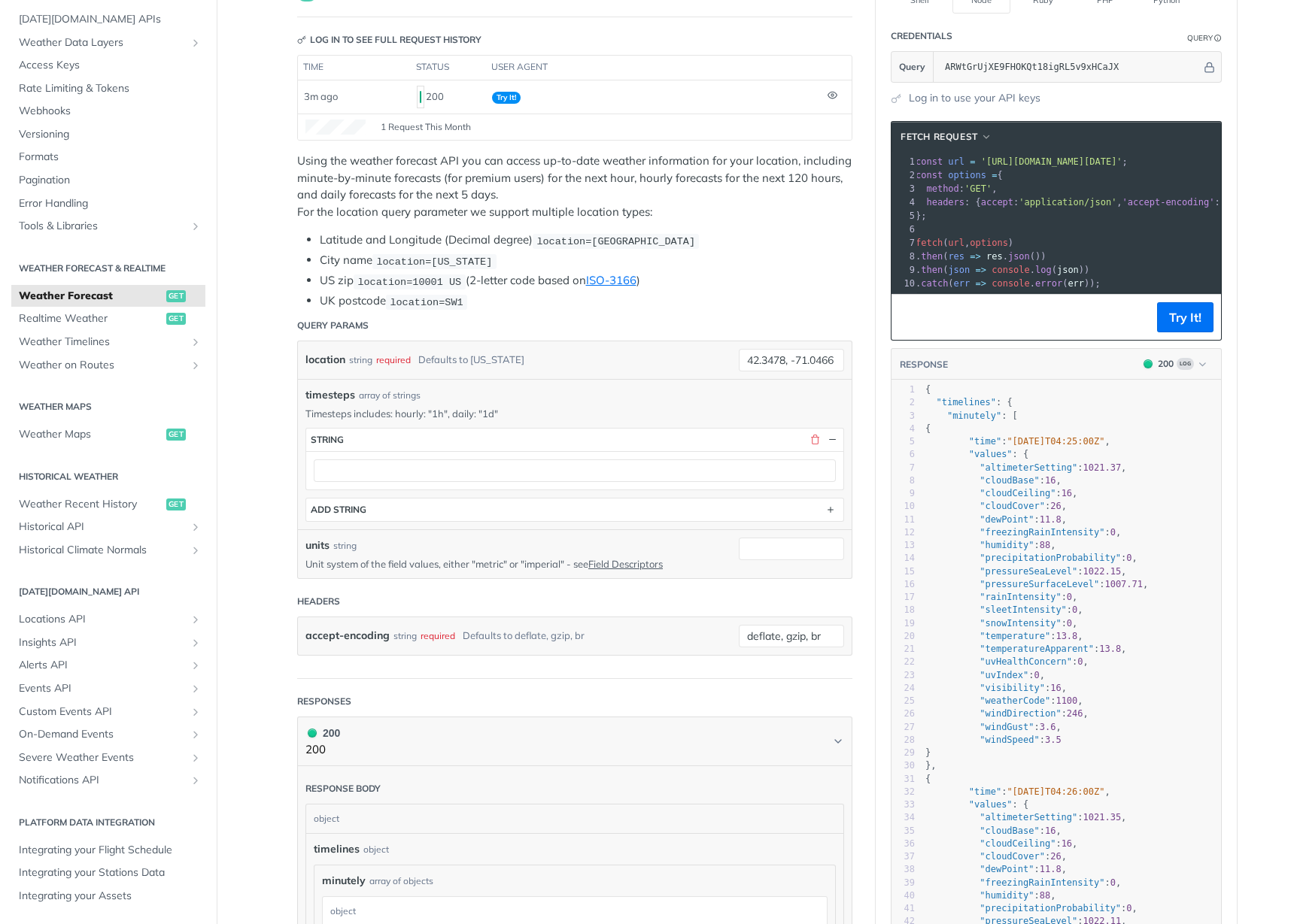
click at [487, 412] on p "Timesteps includes: hourly: "1h", daily: "1d"" at bounding box center [574, 413] width 538 height 13
click at [481, 412] on p "Timesteps includes: hourly: "1h", daily: "1d"" at bounding box center [574, 413] width 538 height 13
copy p "1d"
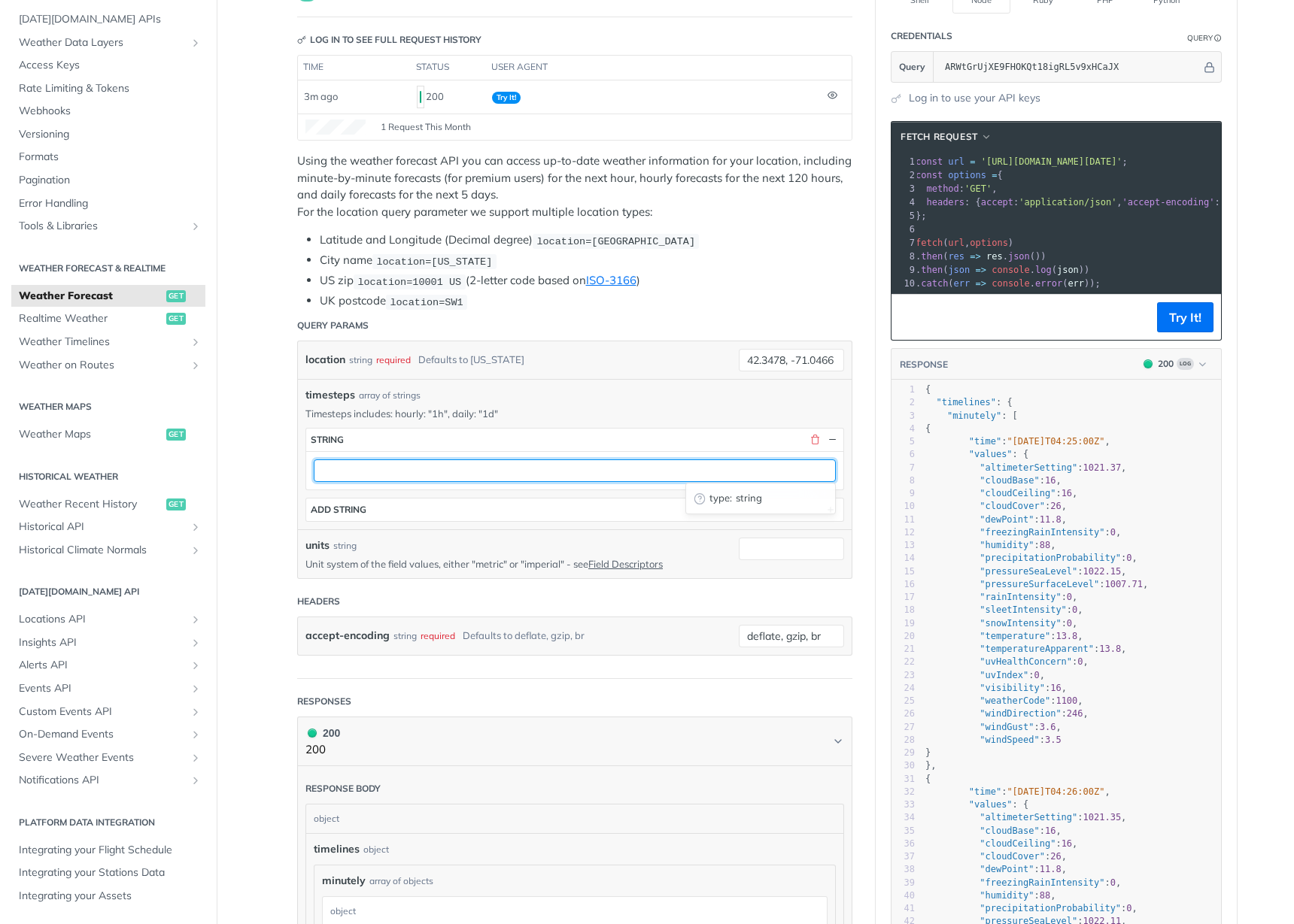
click at [482, 464] on div "timesteps string type : string ADD string" at bounding box center [574, 474] width 538 height 94
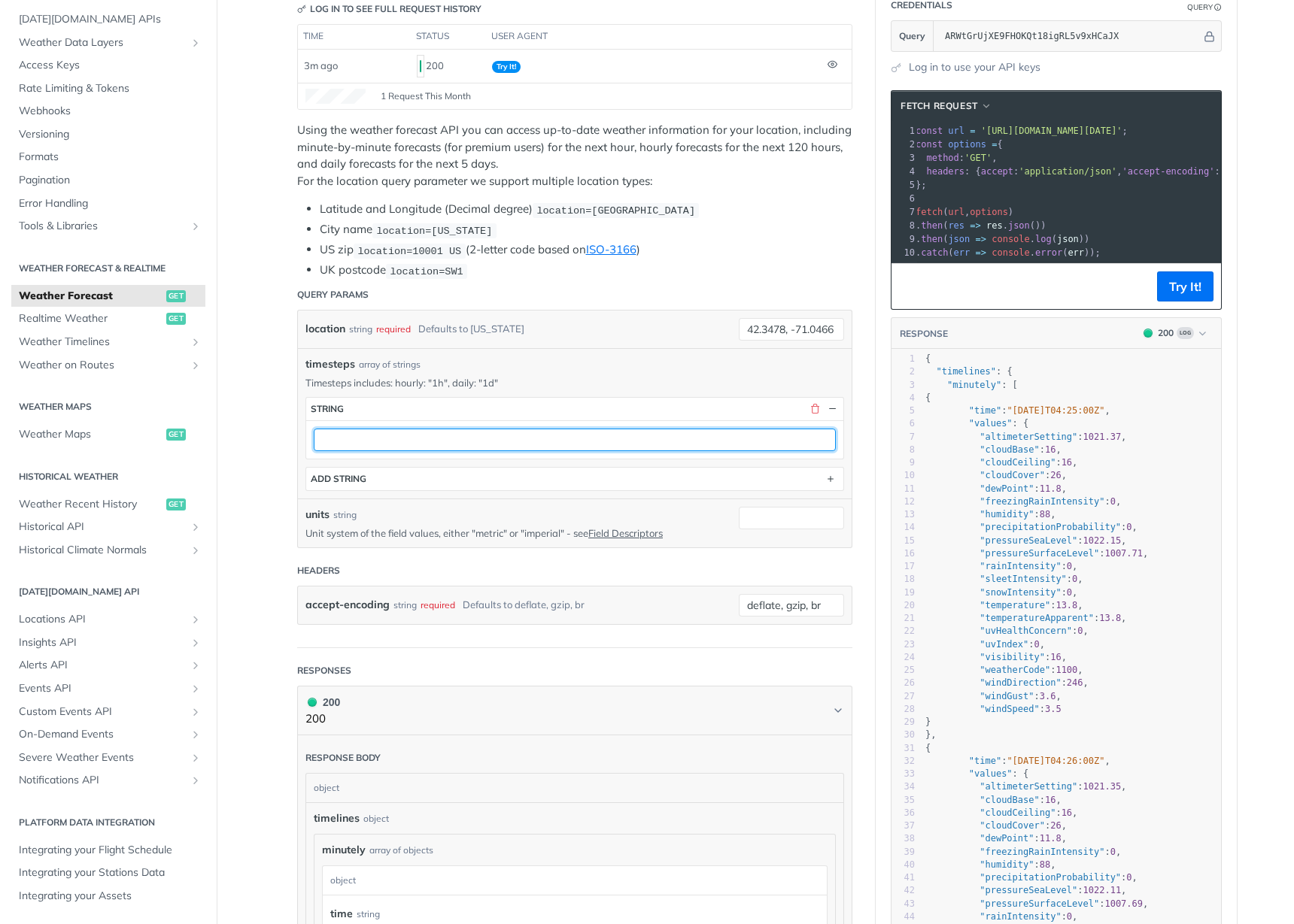
paste input "1d"
type input "1d"
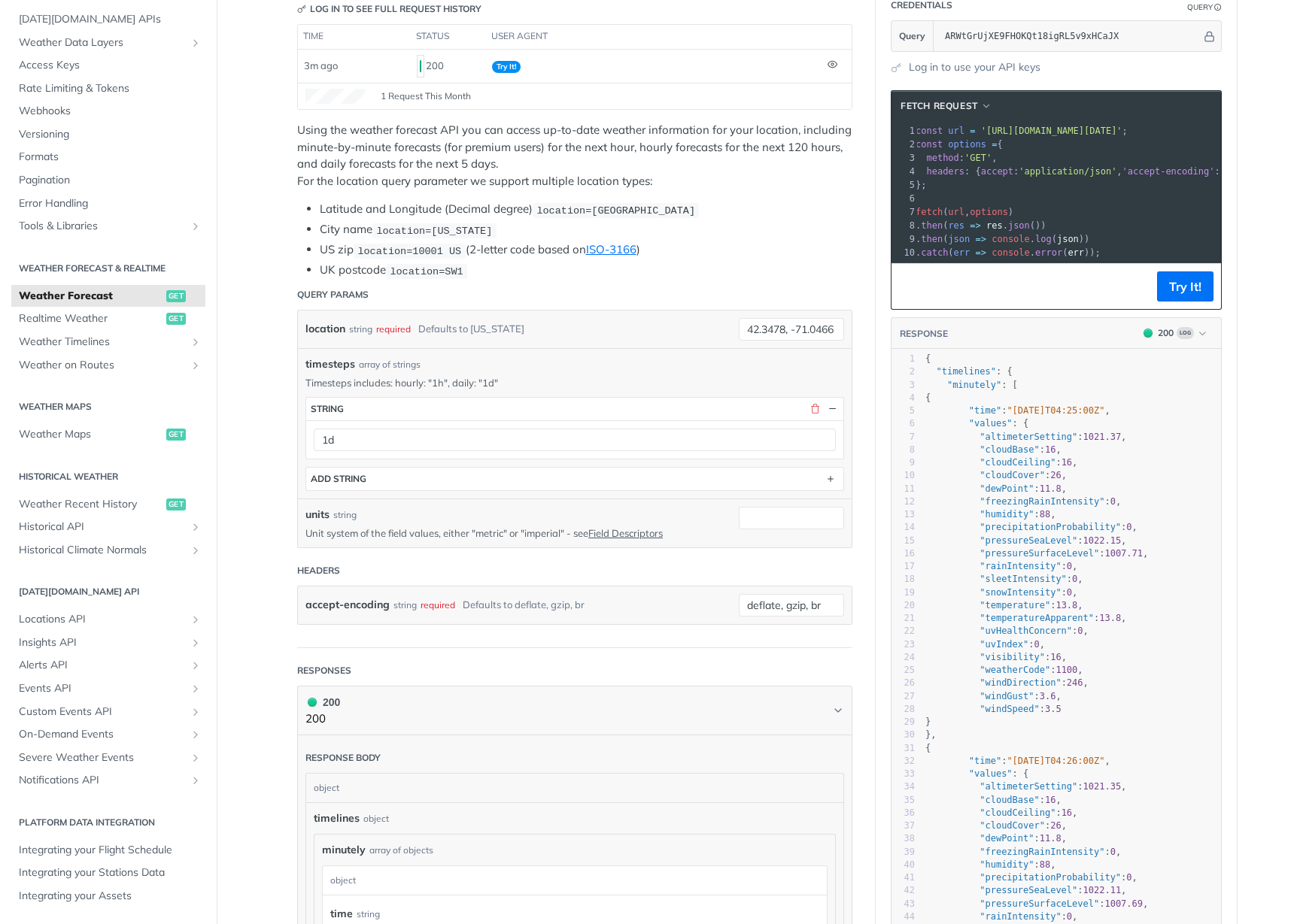
click at [453, 507] on div "units string" at bounding box center [511, 515] width 411 height 16
click at [534, 529] on p "Unit system of the field values, either "metric" or "imperial" - see Field Desc…" at bounding box center [511, 533] width 411 height 13
copy p "imperial"
click at [771, 510] on input "units" at bounding box center [791, 518] width 105 height 22
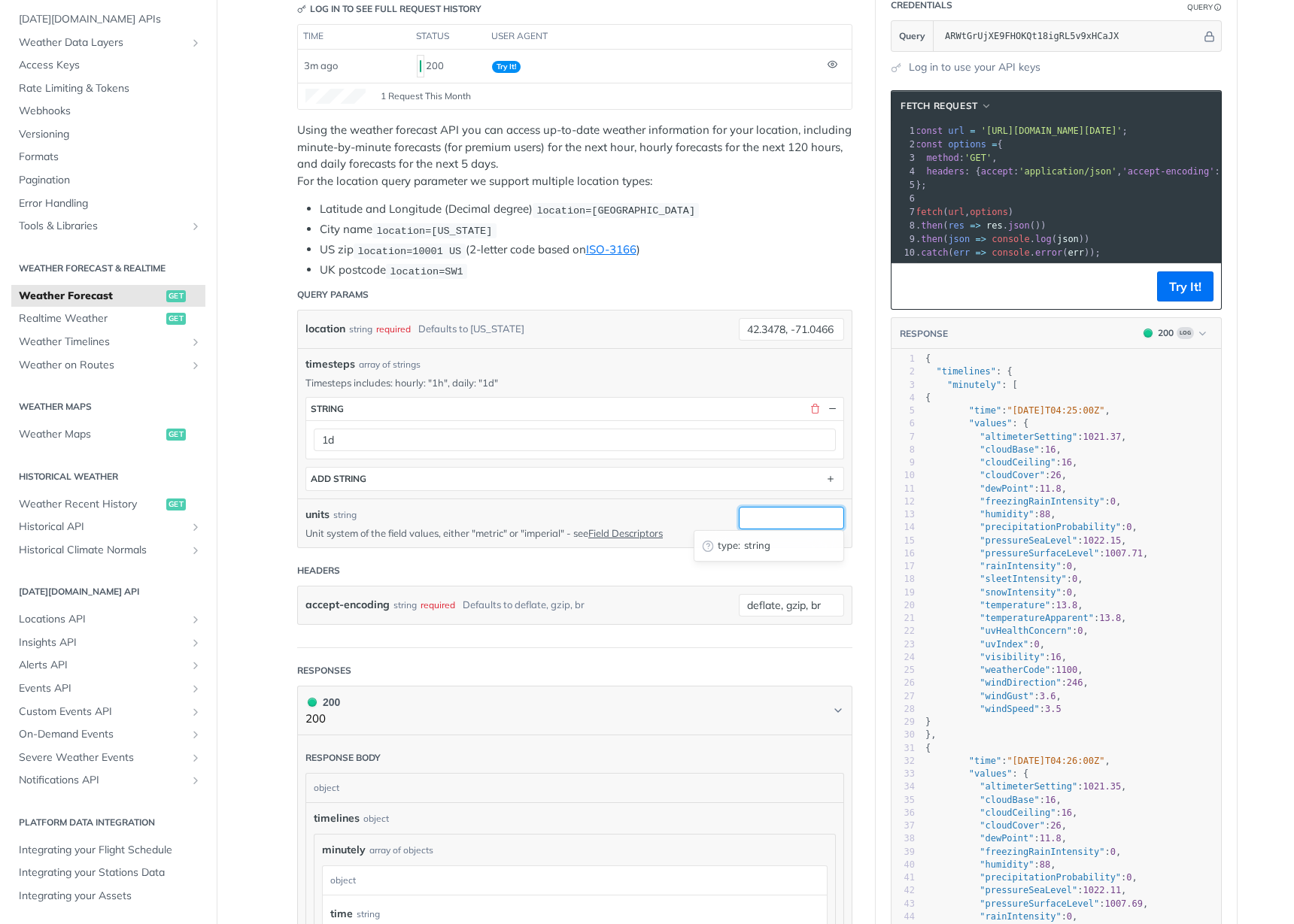
paste input "imperial"
type input "imperial"
click at [681, 551] on form "Query Params location string required Defaults to new york 42.3478, -71.0466 ti…" at bounding box center [575, 463] width 555 height 369
click at [806, 598] on input "deflate, gzip, br" at bounding box center [791, 605] width 105 height 22
click at [1177, 296] on button "Try It!" at bounding box center [1185, 287] width 56 height 30
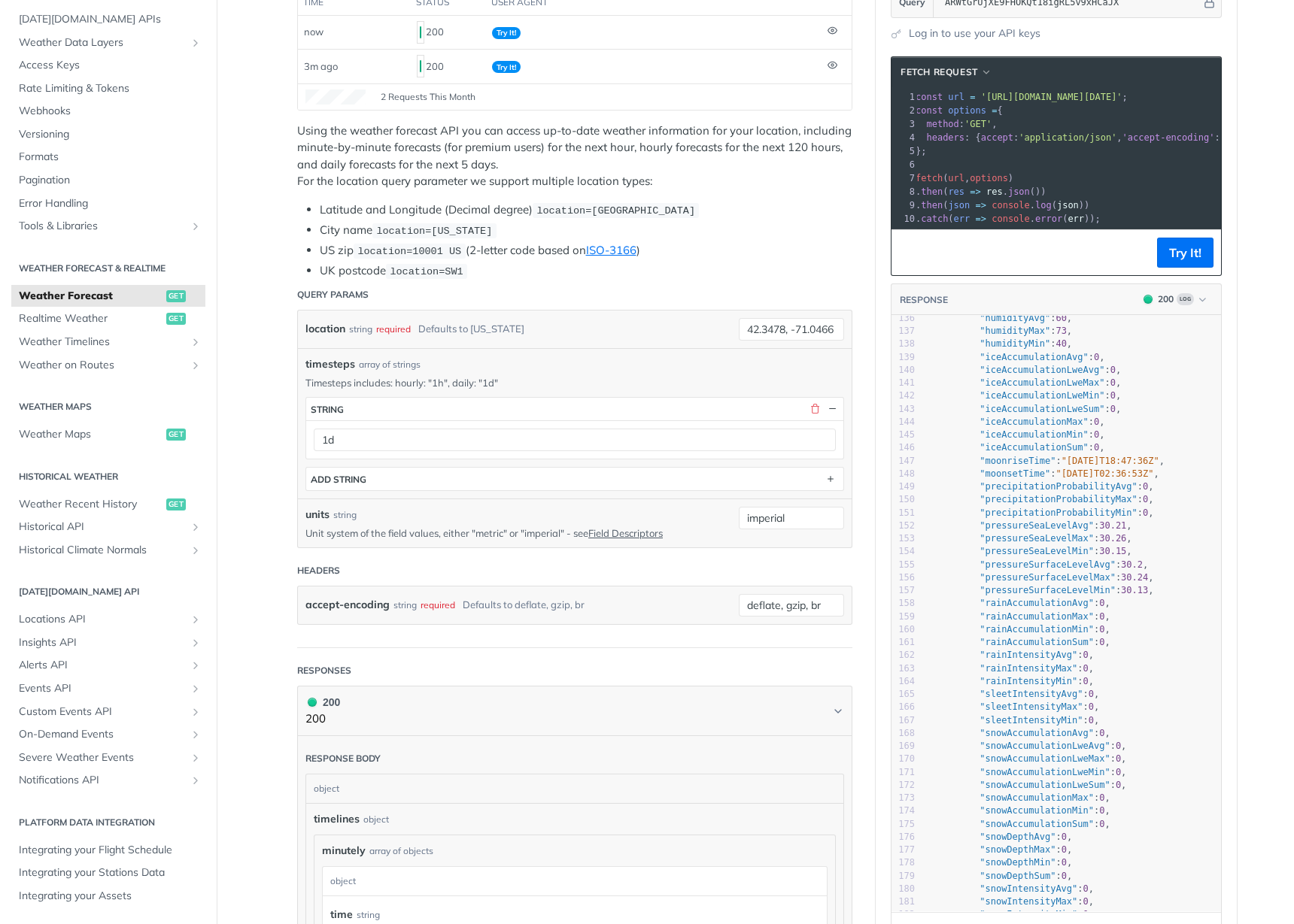
scroll to position [2753, 0]
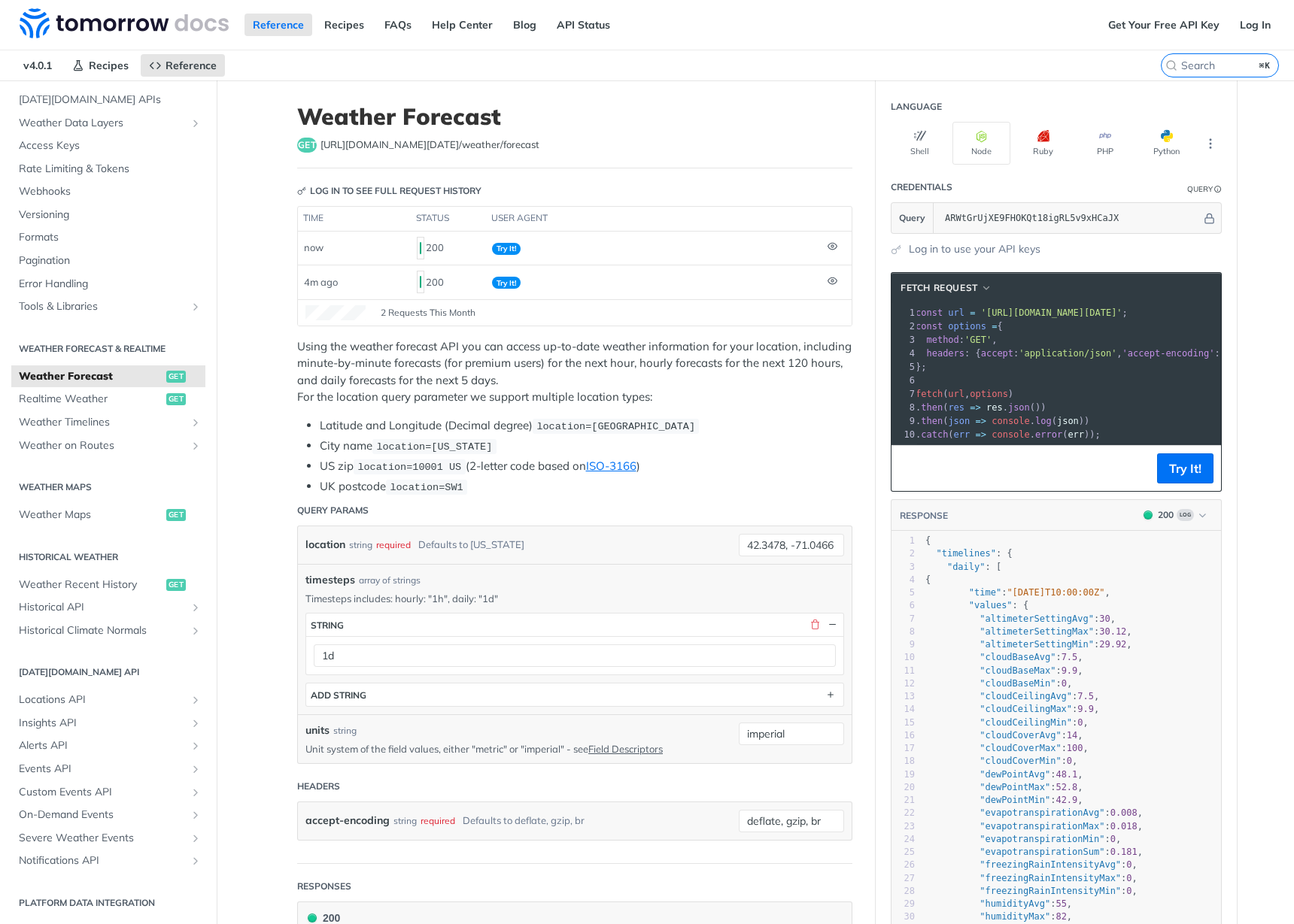
click at [739, 479] on li "UK postcode location=SW1" at bounding box center [586, 487] width 532 height 17
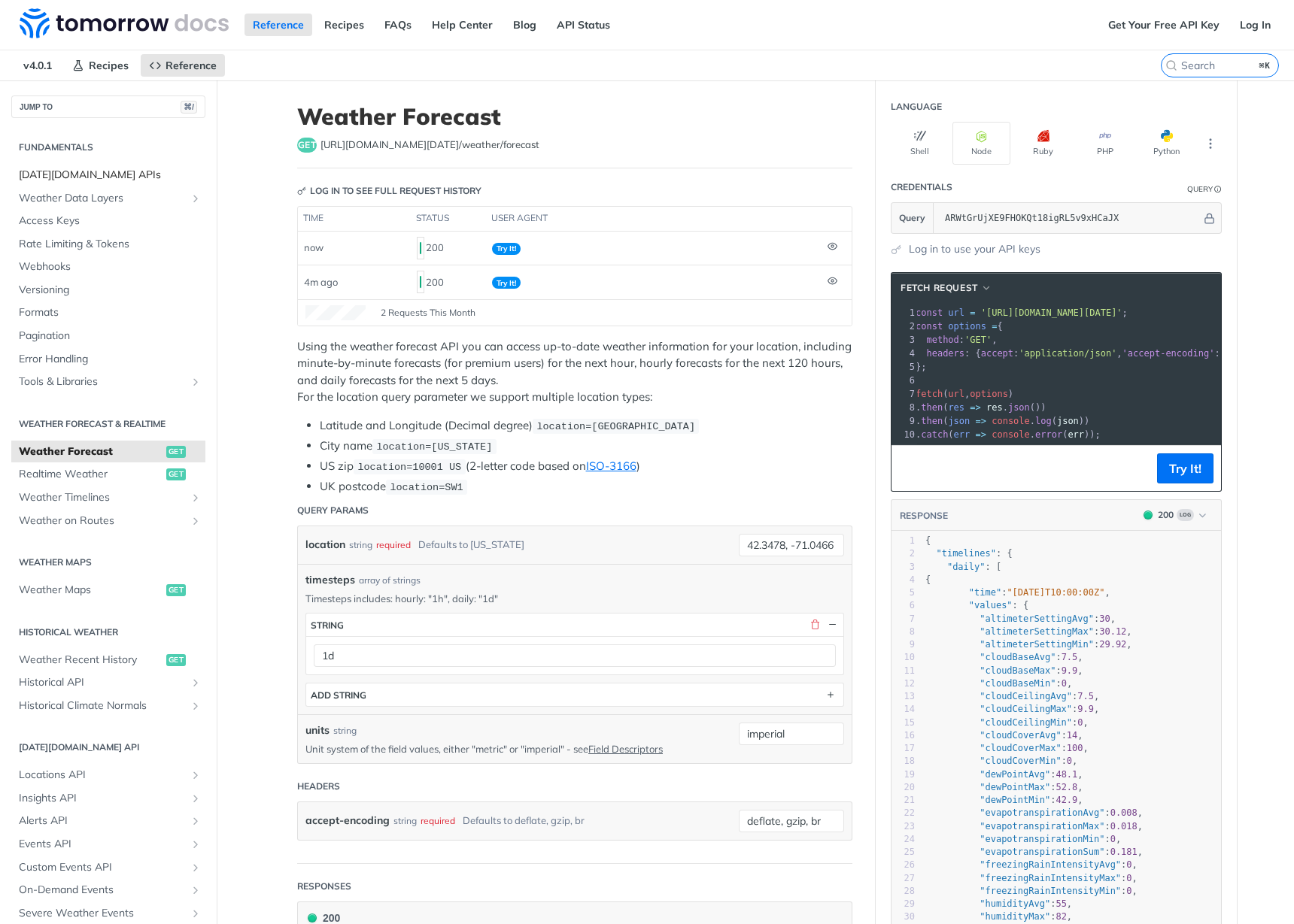
click at [60, 175] on span "[DATE][DOMAIN_NAME] APIs" at bounding box center [110, 175] width 183 height 15
click at [1019, 676] on span ""cloudBaseMax"" at bounding box center [1017, 671] width 76 height 11
type textarea "{ "timelines": { "daily": [ { "time": "2025-08-30T10:00:00Z", "values": { "alti…"
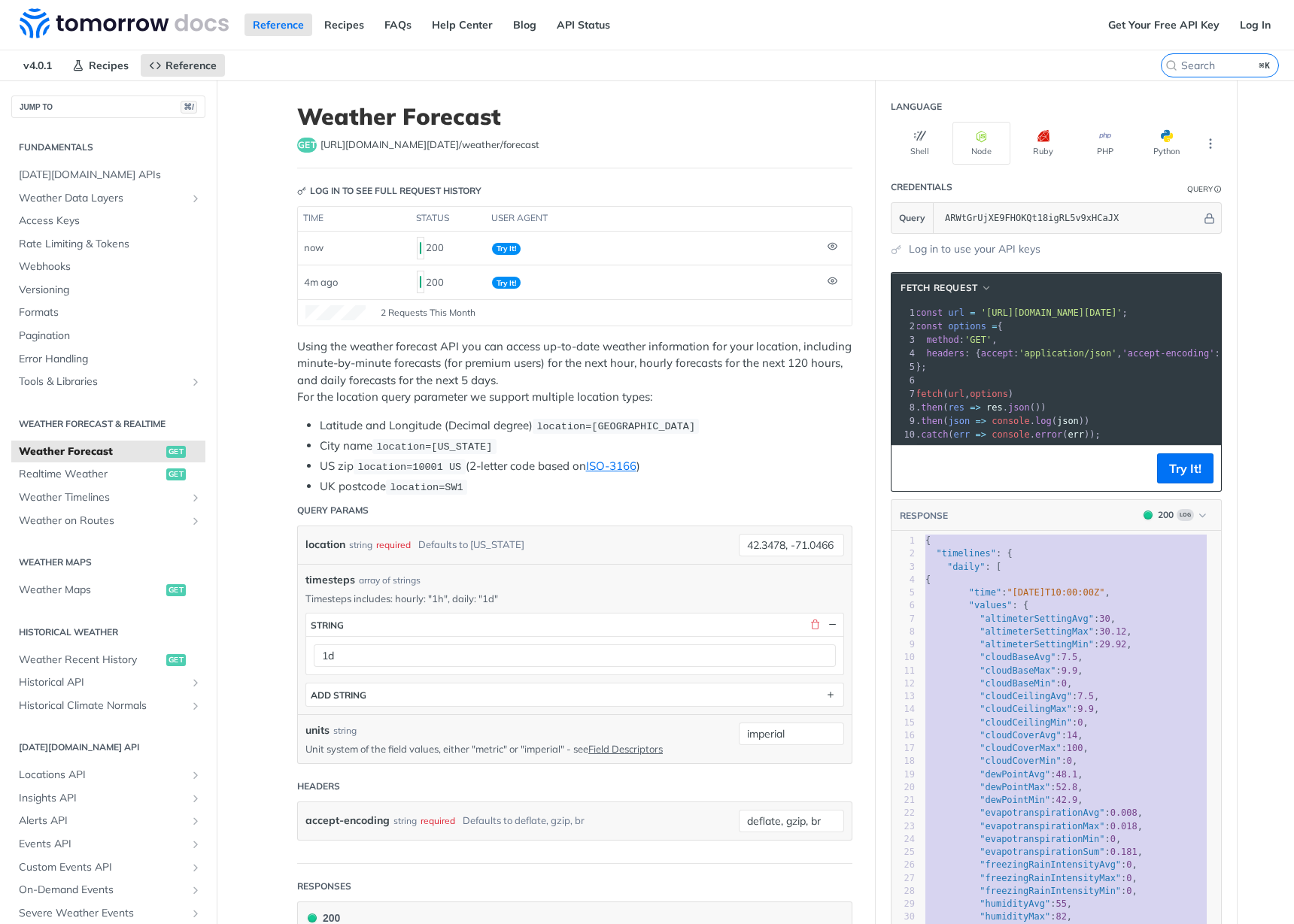
click at [967, 351] on span "headers : { accept : 'application/json' , 'accept-encoding' : 'deflate, gzip, b…" at bounding box center [1122, 354] width 413 height 11
click at [967, 351] on span "headers : { accept : 'application/json' , 'accept-encoding' : 'deflate, gzip, b…" at bounding box center [1126, 354] width 413 height 11
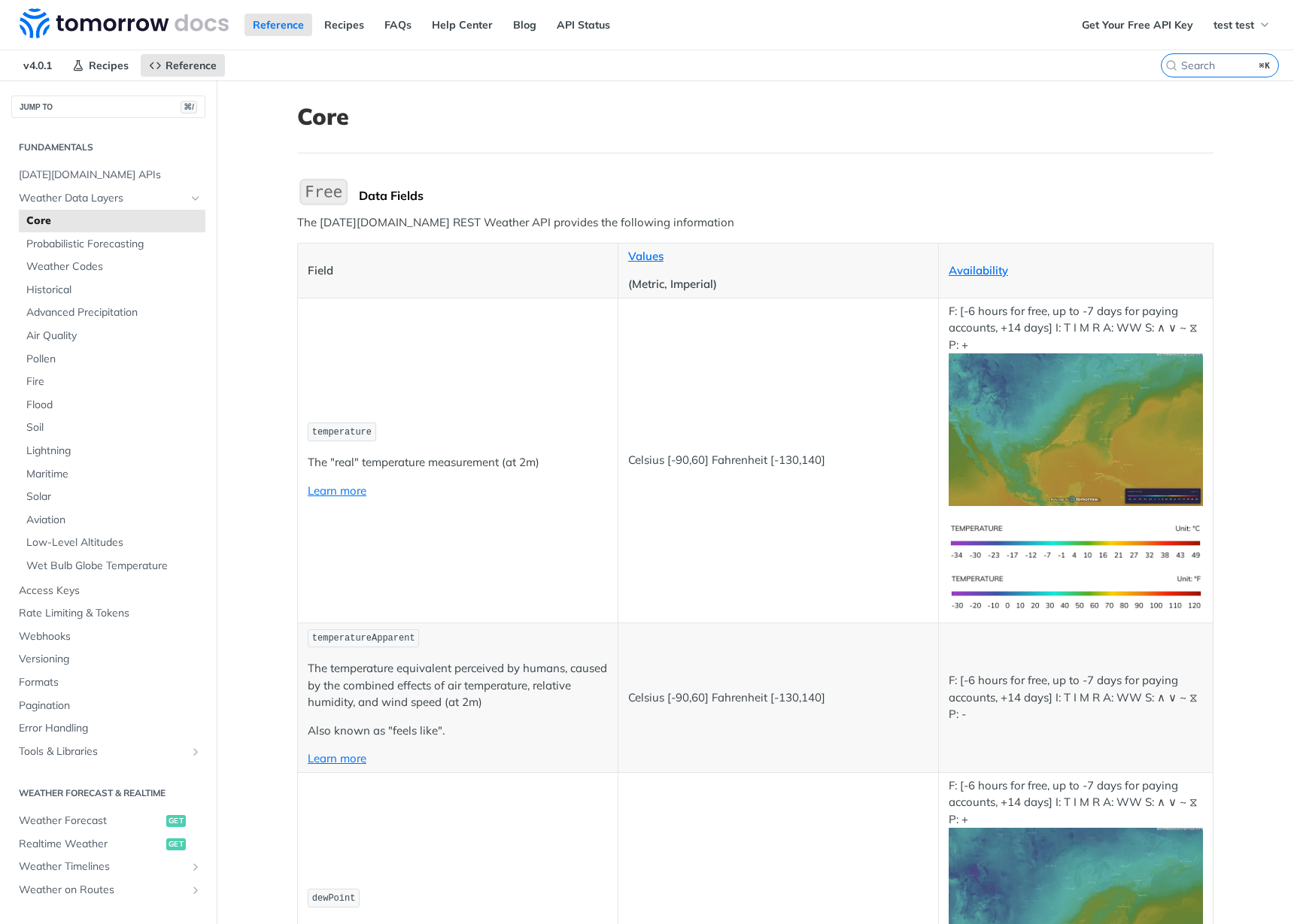
click at [332, 429] on span "temperature" at bounding box center [342, 432] width 60 height 11
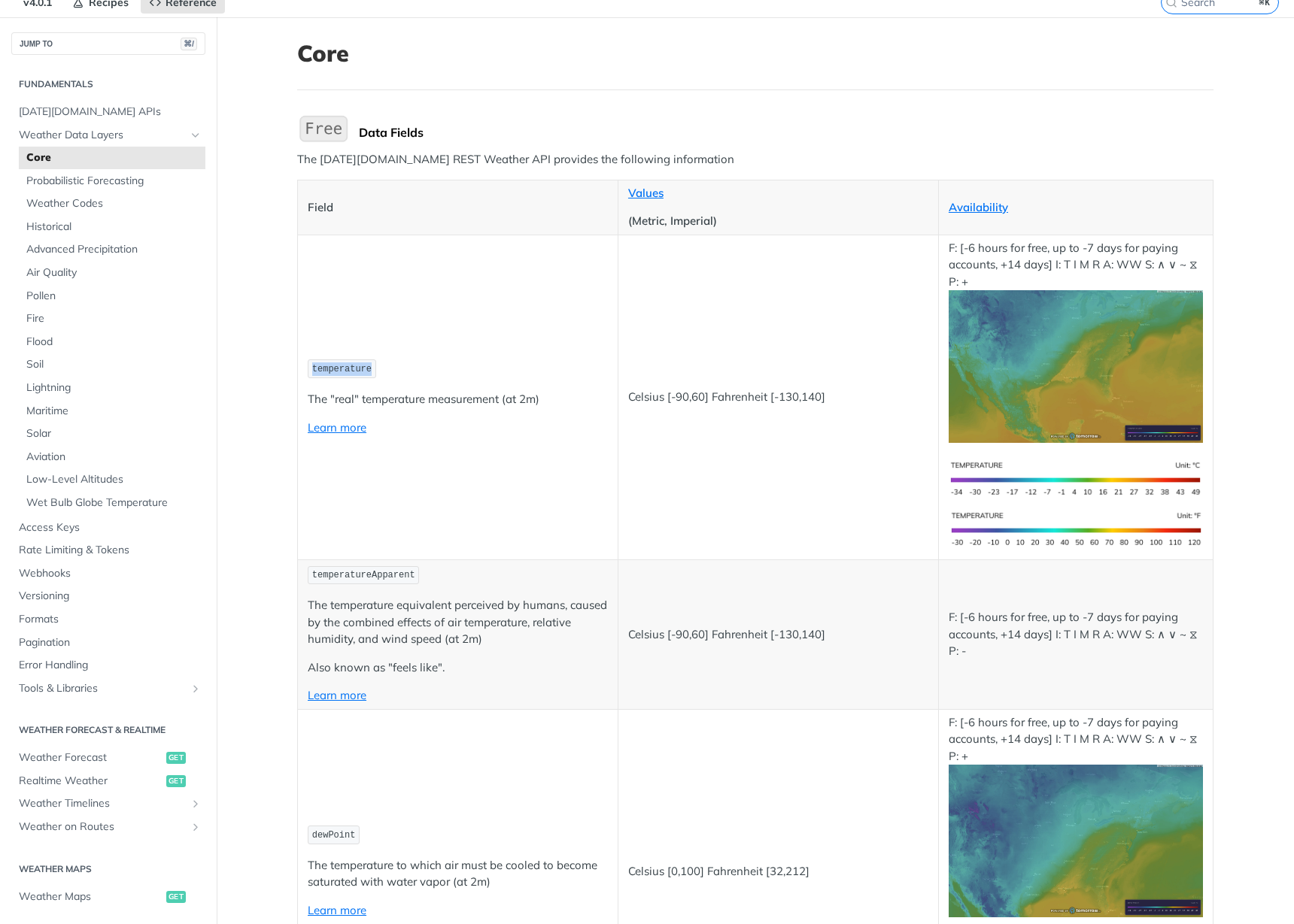
scroll to position [67, 0]
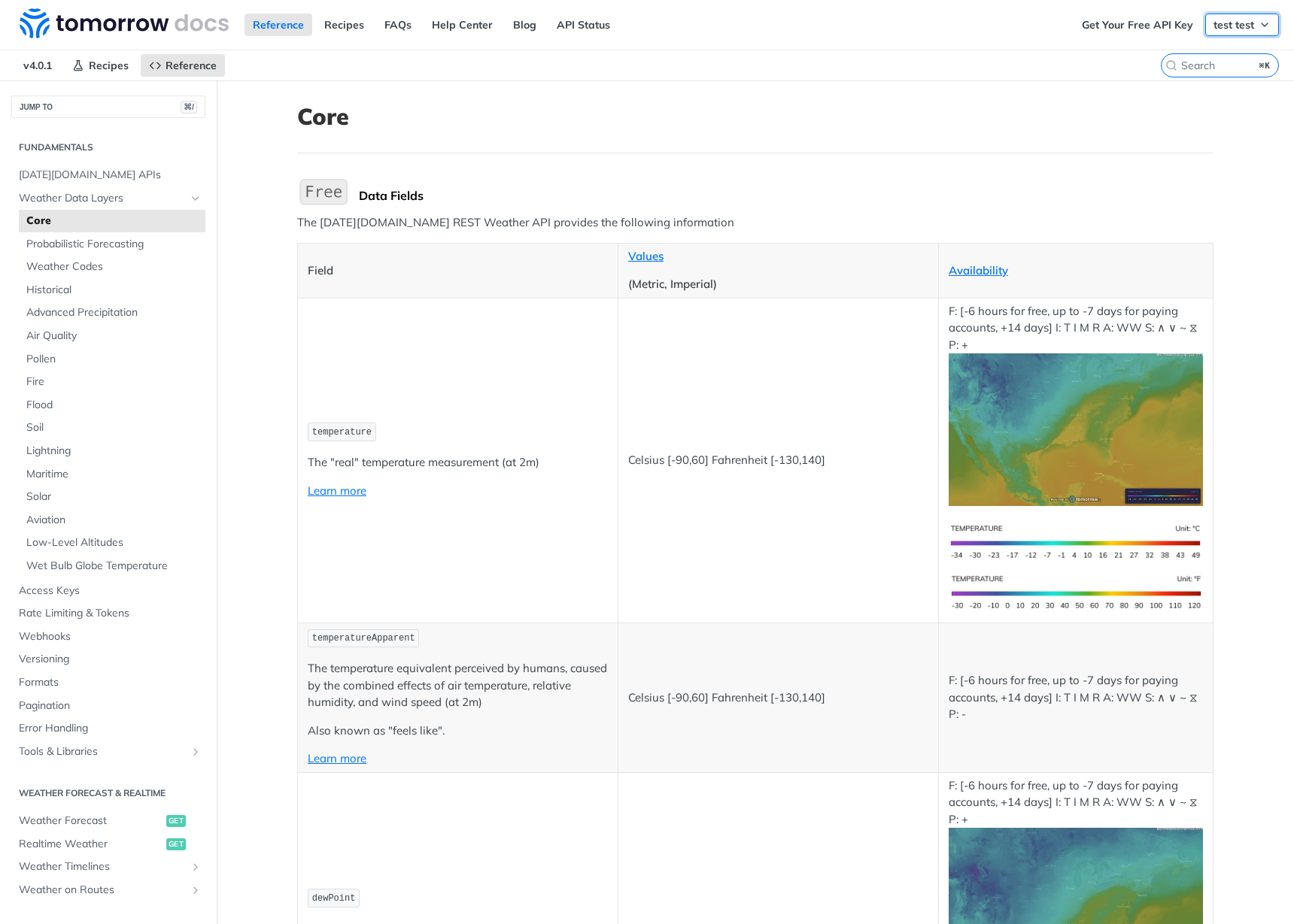
click at [1221, 35] on button "test test" at bounding box center [1242, 24] width 74 height 22
click at [1132, 23] on link "Get Your Free API Key" at bounding box center [1137, 24] width 128 height 22
click at [585, 375] on td "temperature The "real" temperature measurement (at 2m) Learn more" at bounding box center [458, 461] width 321 height 325
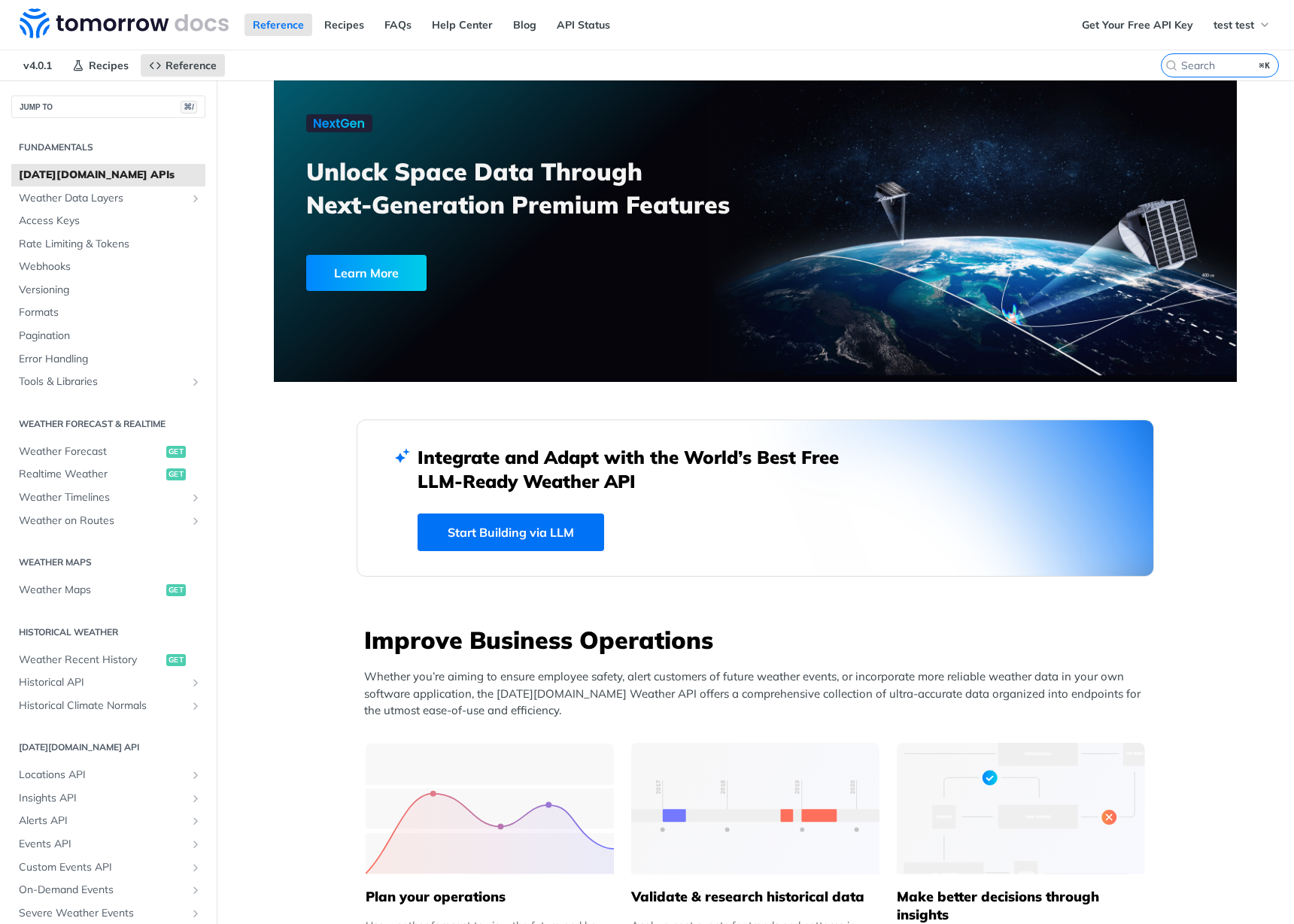
click at [67, 196] on span "Weather Data Layers" at bounding box center [102, 198] width 167 height 15
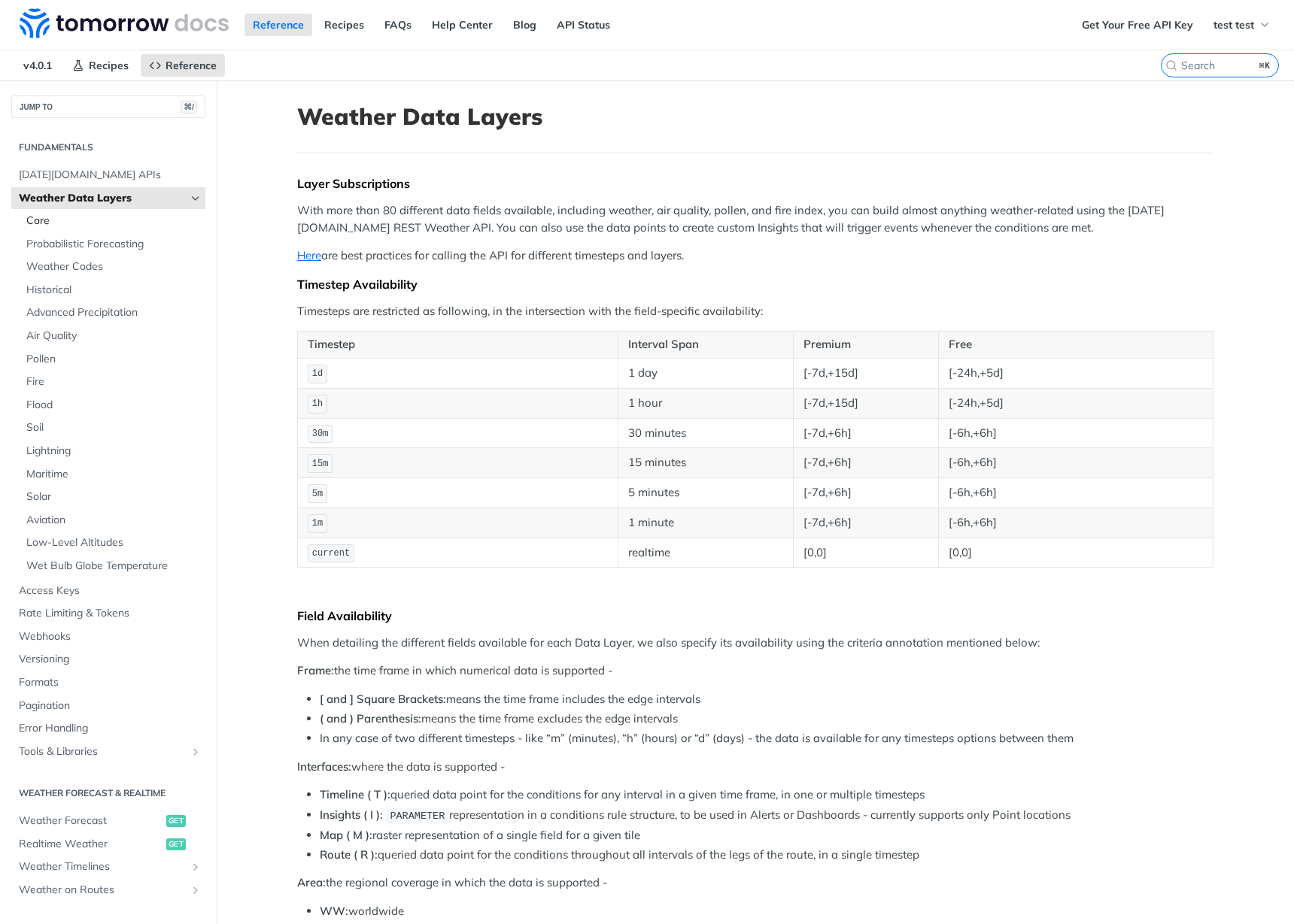
click at [70, 219] on span "Core" at bounding box center [113, 221] width 175 height 15
